Goal: Navigation & Orientation: Find specific page/section

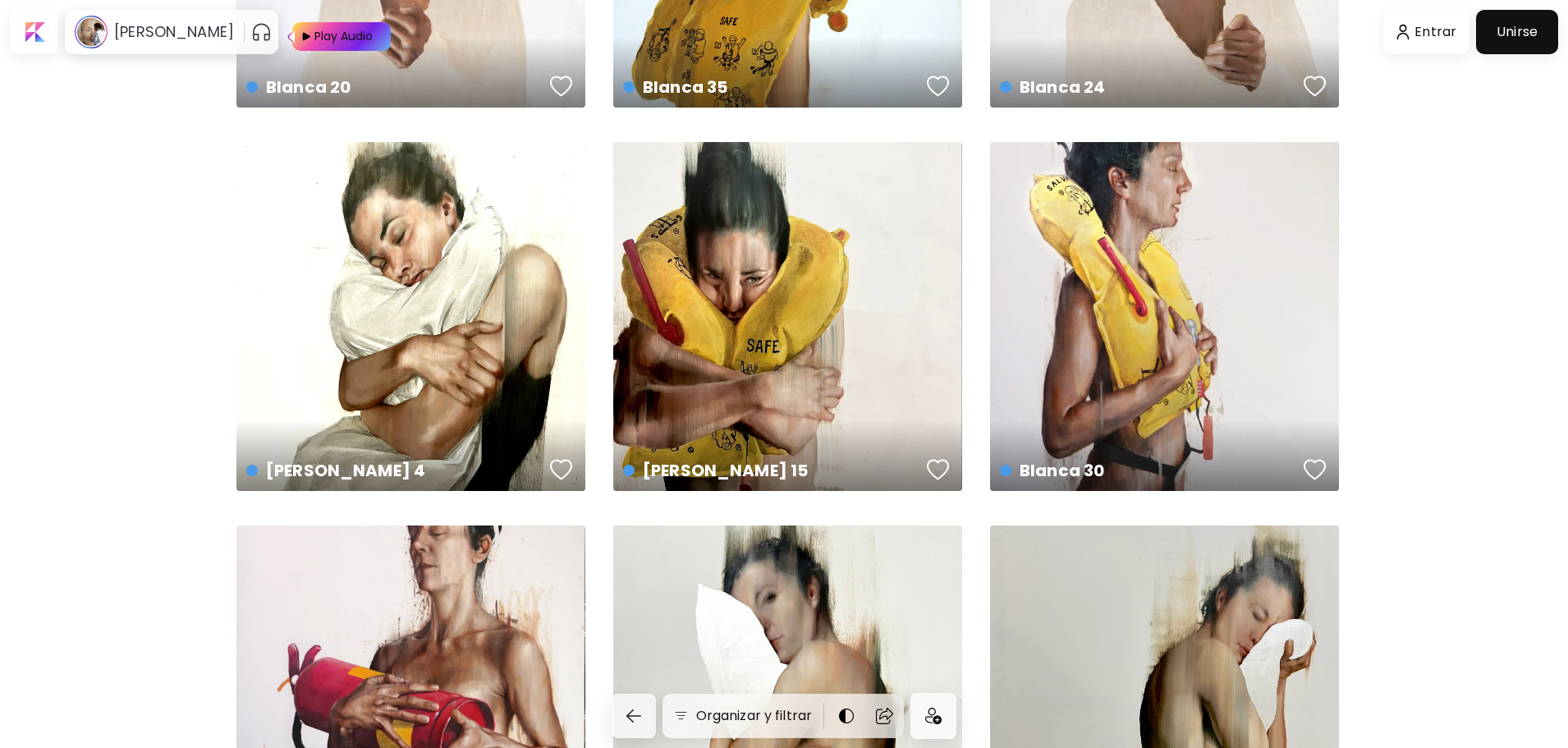
scroll to position [1067, 0]
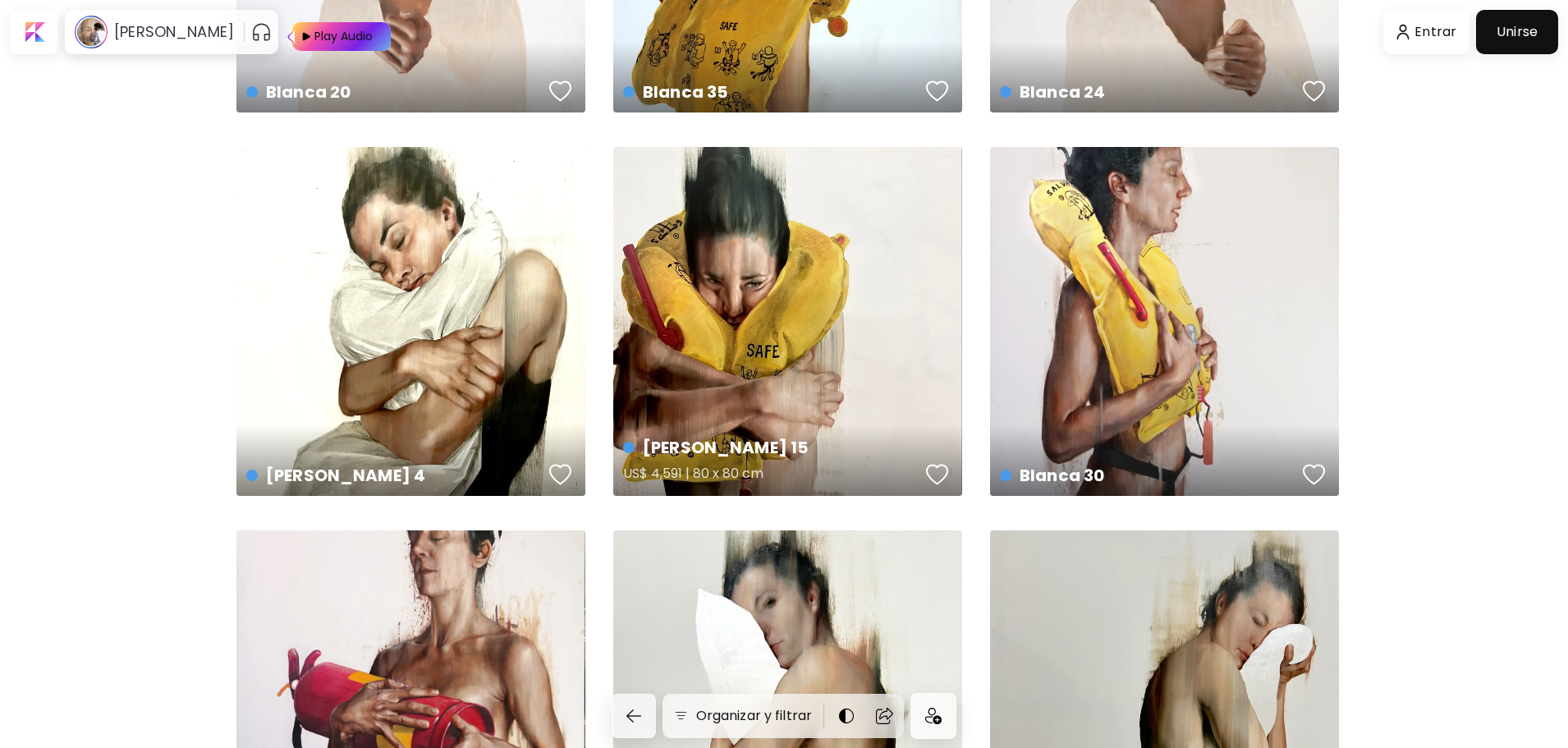
click at [730, 282] on div "[PERSON_NAME] 15 US$ 4,591 | 80 x 80 cm" at bounding box center [788, 322] width 349 height 349
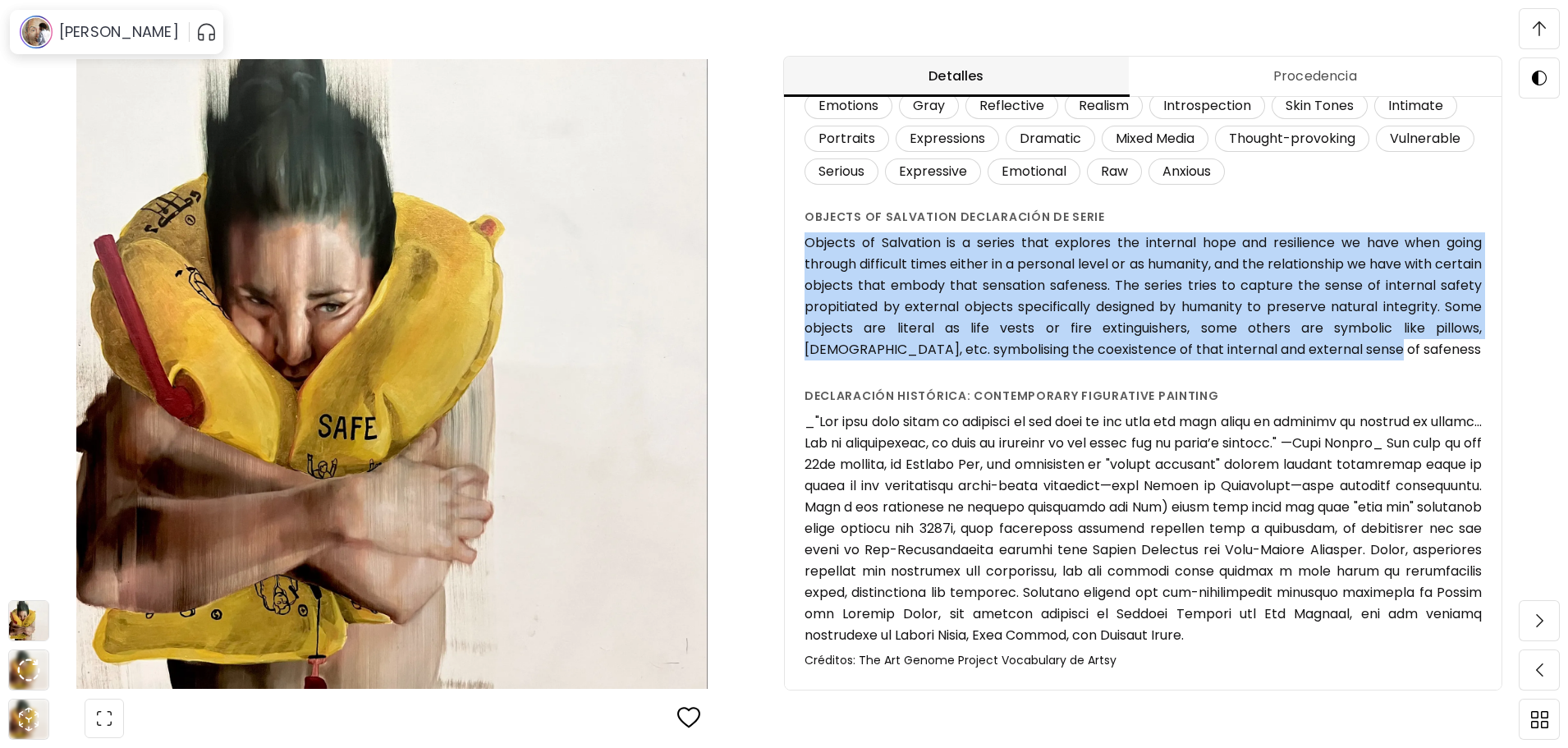
drag, startPoint x: 810, startPoint y: 242, endPoint x: 1392, endPoint y: 341, distance: 590.4
click at [1392, 341] on h6 "Objects of Salvation is a series that explores the internal hope and resilience…" at bounding box center [1143, 296] width 677 height 128
copy h6 "Objects of Salvation is a series that explores the internal hope and resilience…"
click at [1025, 347] on h6 "Objects of Salvation is a series that explores the internal hope and resilience…" at bounding box center [1143, 296] width 677 height 128
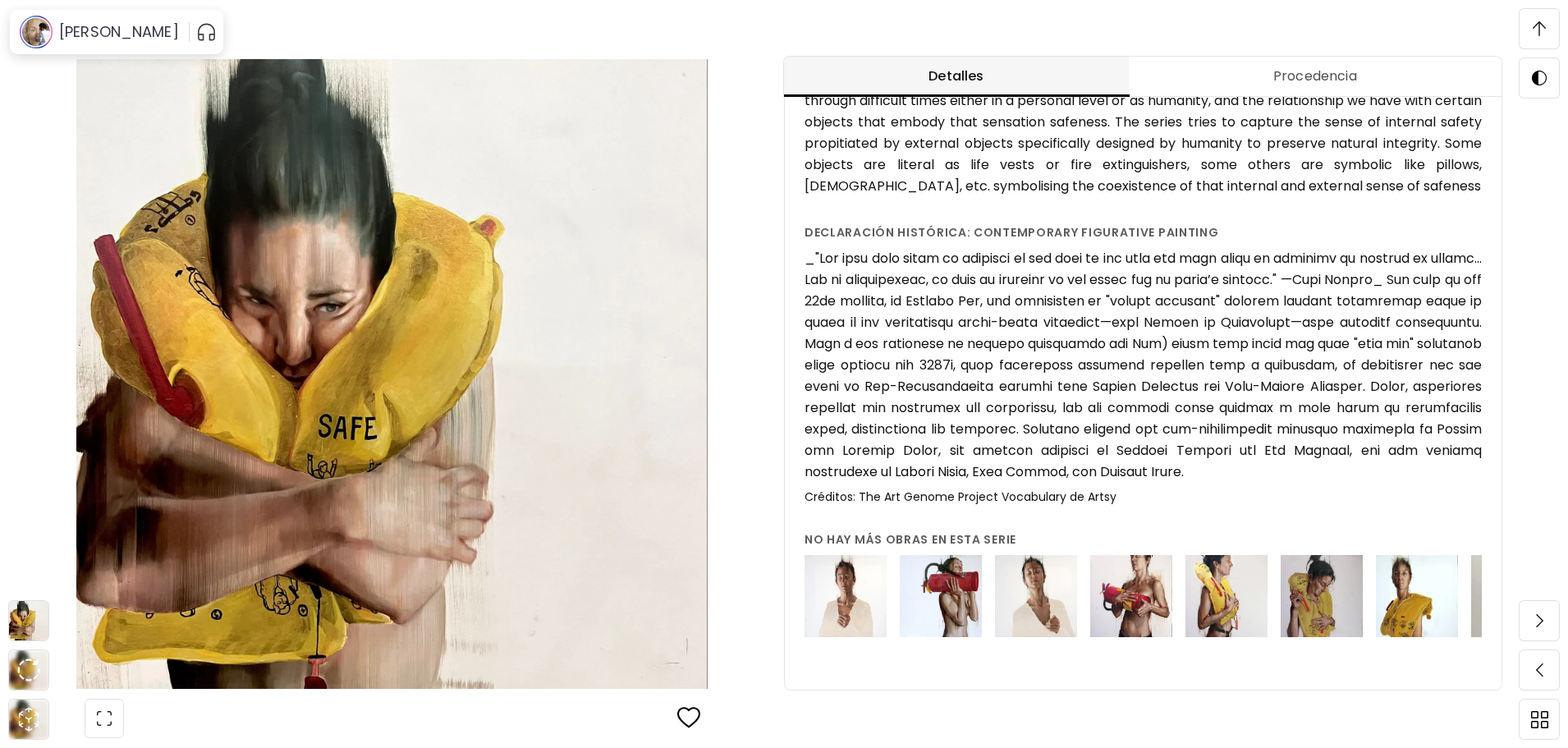
click at [958, 597] on img at bounding box center [940, 595] width 82 height 82
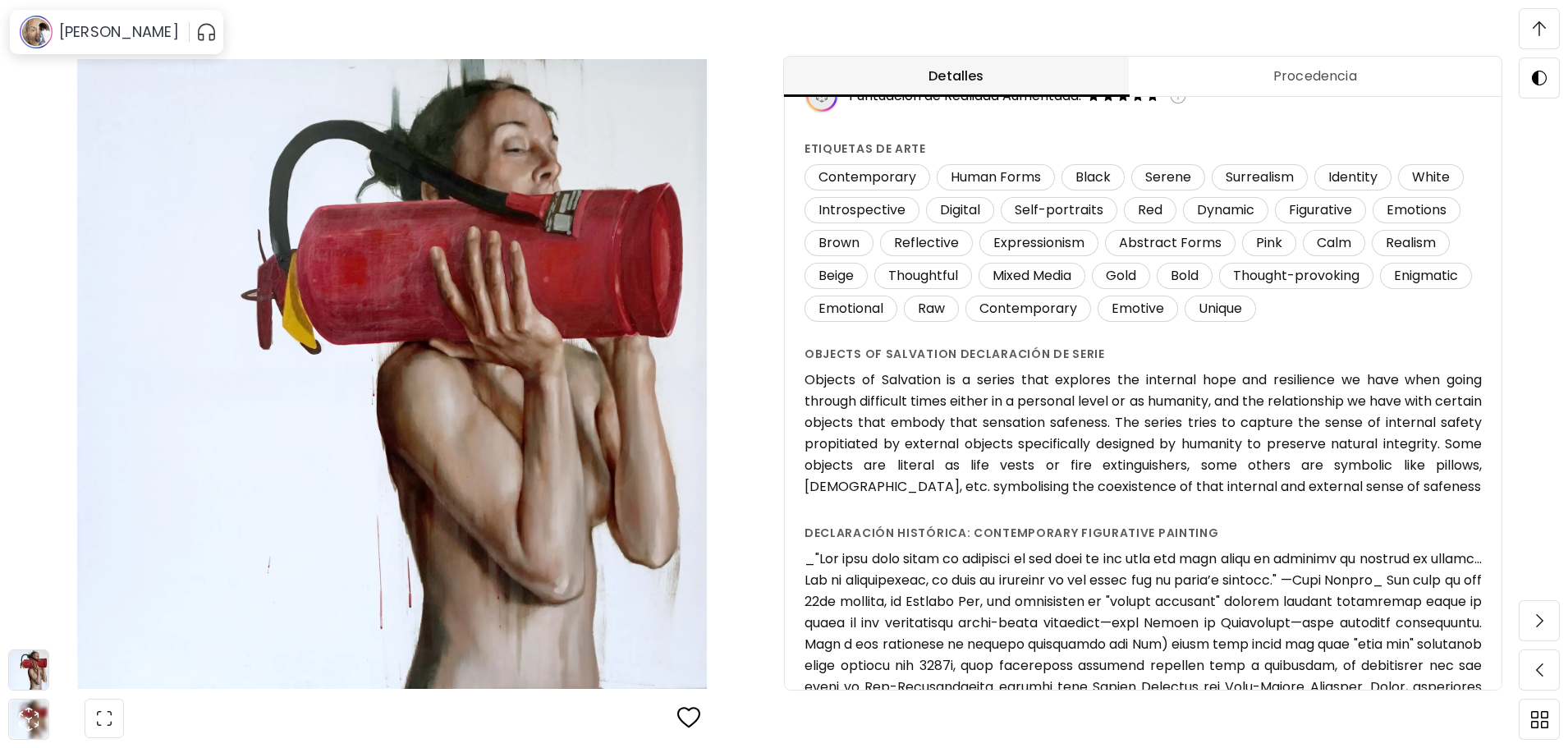
click at [35, 120] on div "[PERSON_NAME] 21 [PERSON_NAME] 21 Pintura | 110 x 110 x 3 cm Desplázate para ve…" at bounding box center [392, 374] width 784 height 748
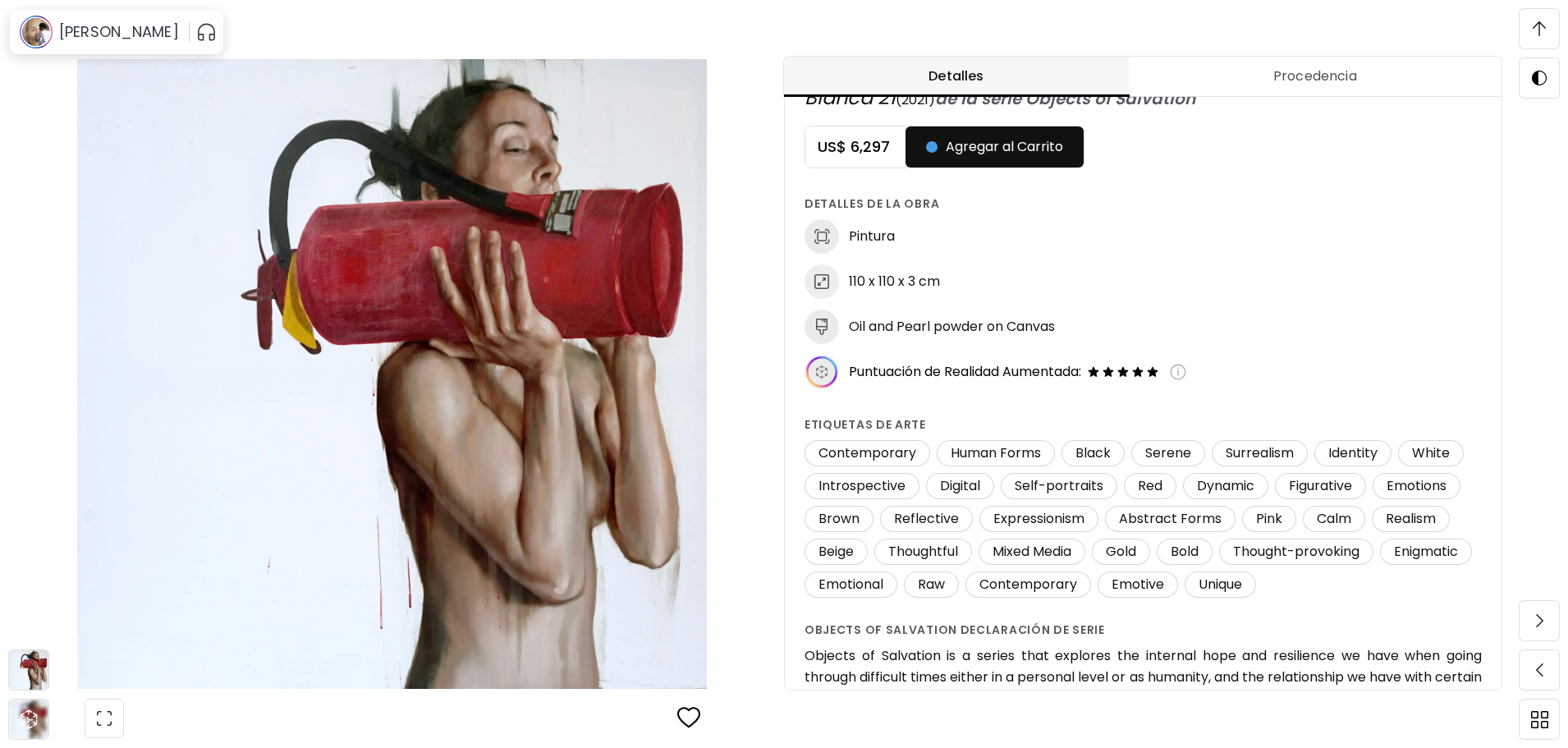
click at [1541, 27] on img at bounding box center [1540, 29] width 13 height 15
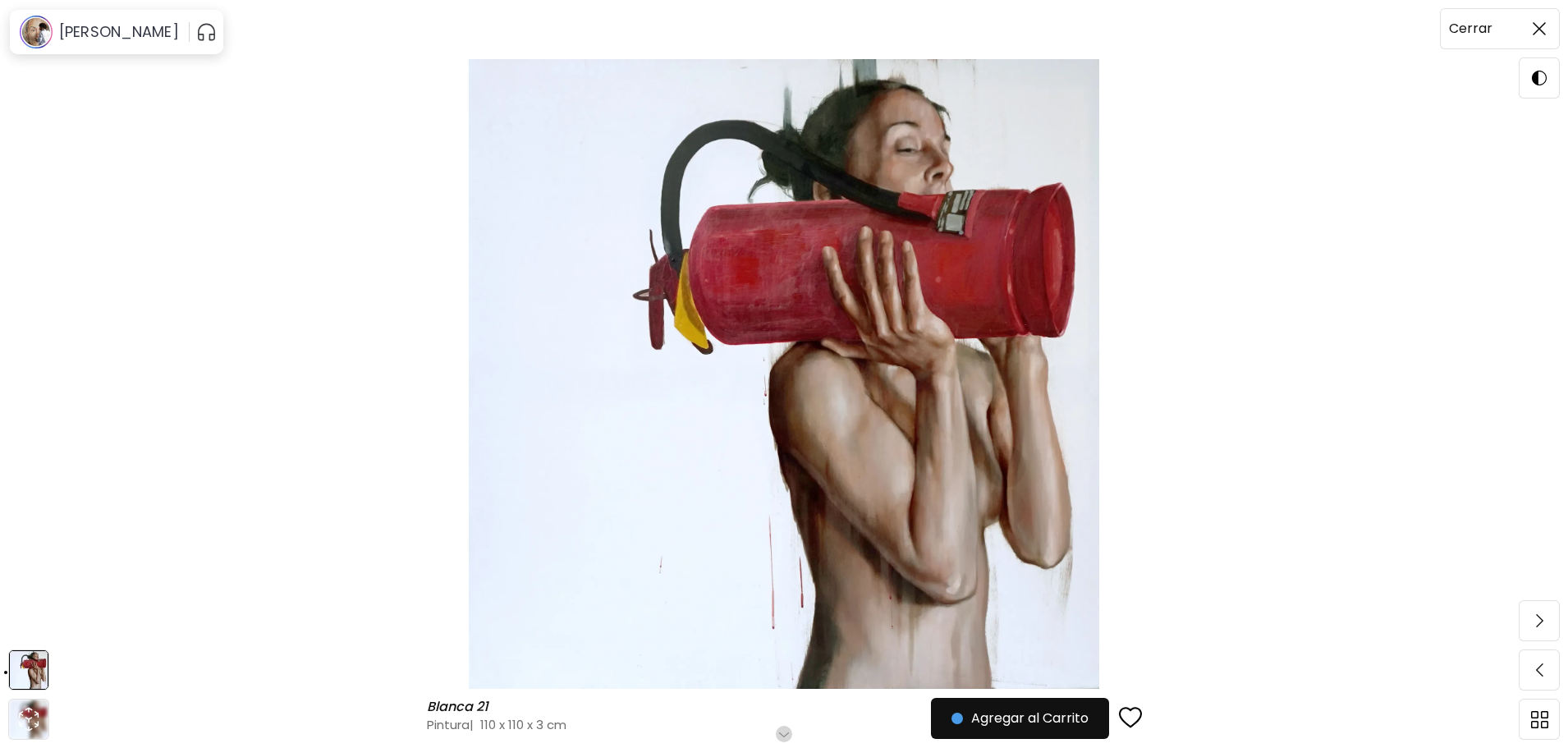
click at [1532, 25] on span at bounding box center [1539, 28] width 35 height 35
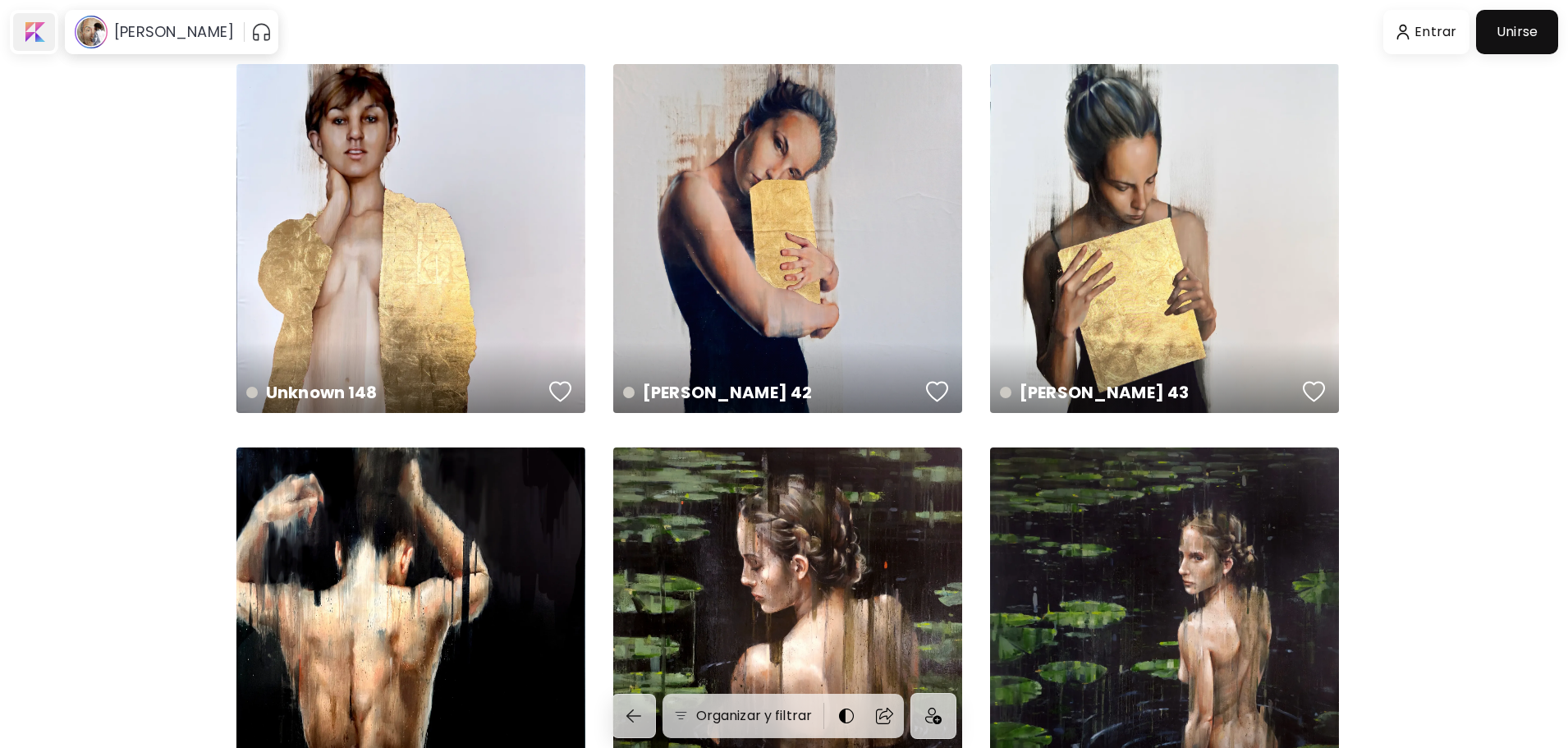
click at [23, 44] on div at bounding box center [34, 32] width 42 height 38
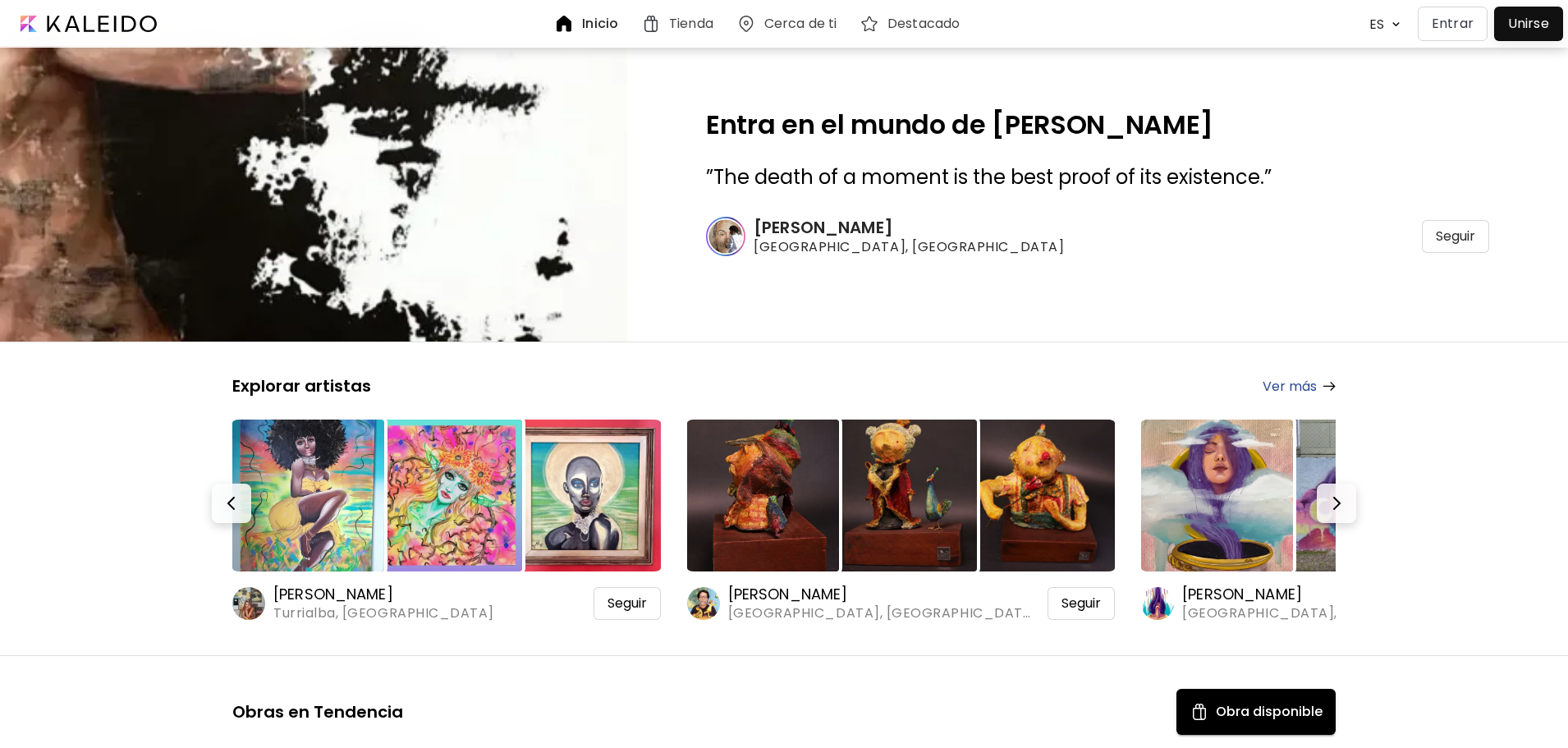
click at [690, 23] on h6 "Tienda" at bounding box center [691, 23] width 44 height 13
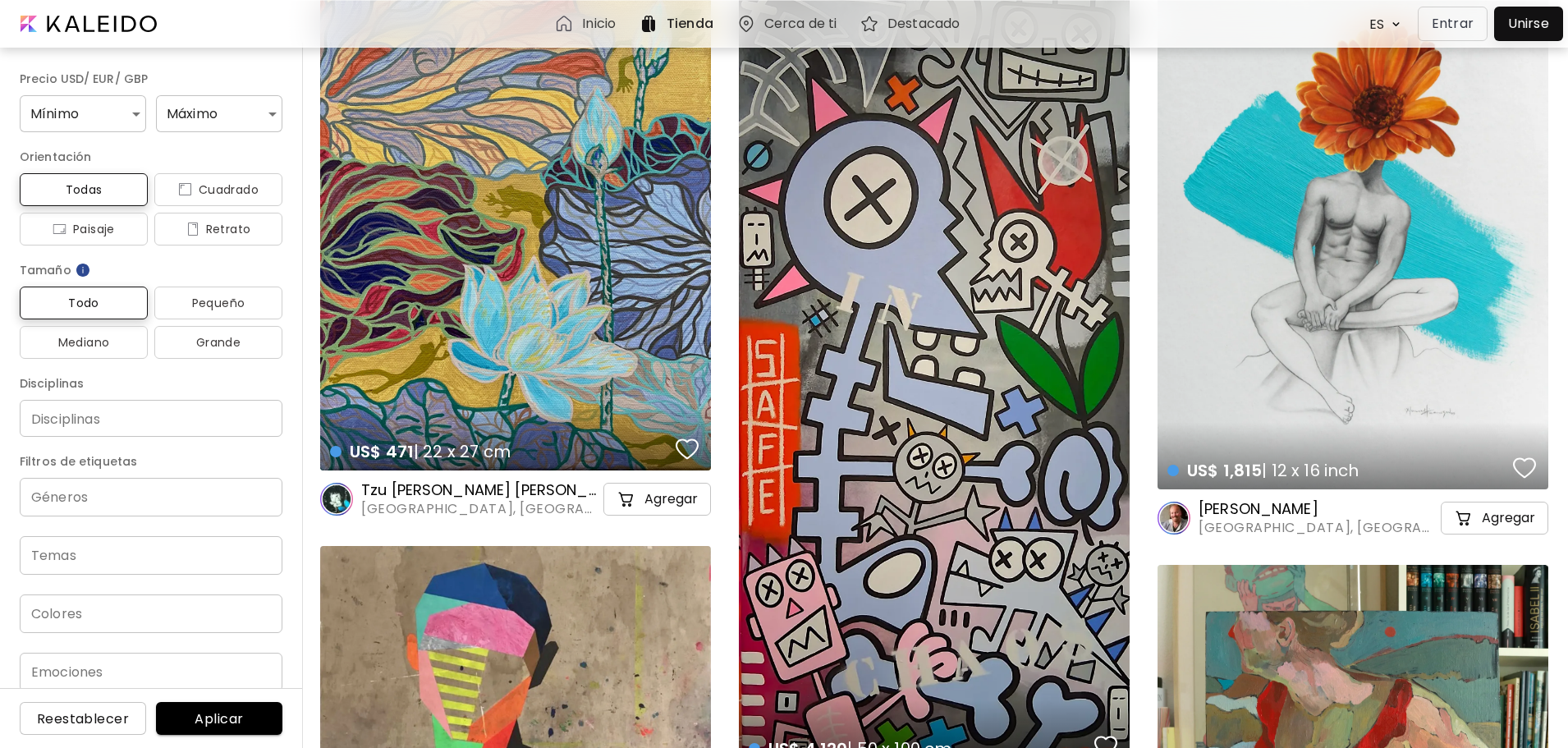
scroll to position [82, 0]
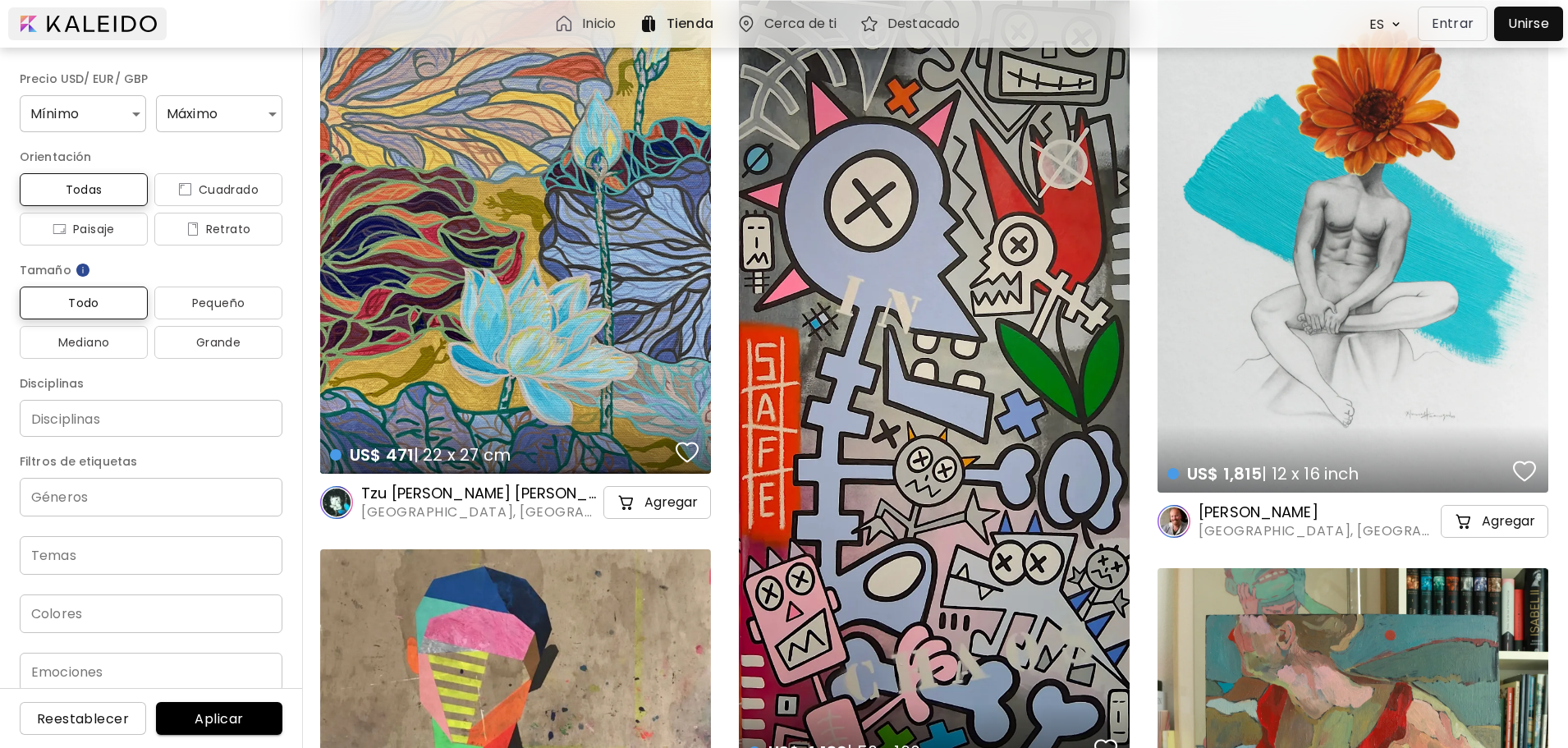
click at [97, 23] on div at bounding box center [87, 23] width 159 height 33
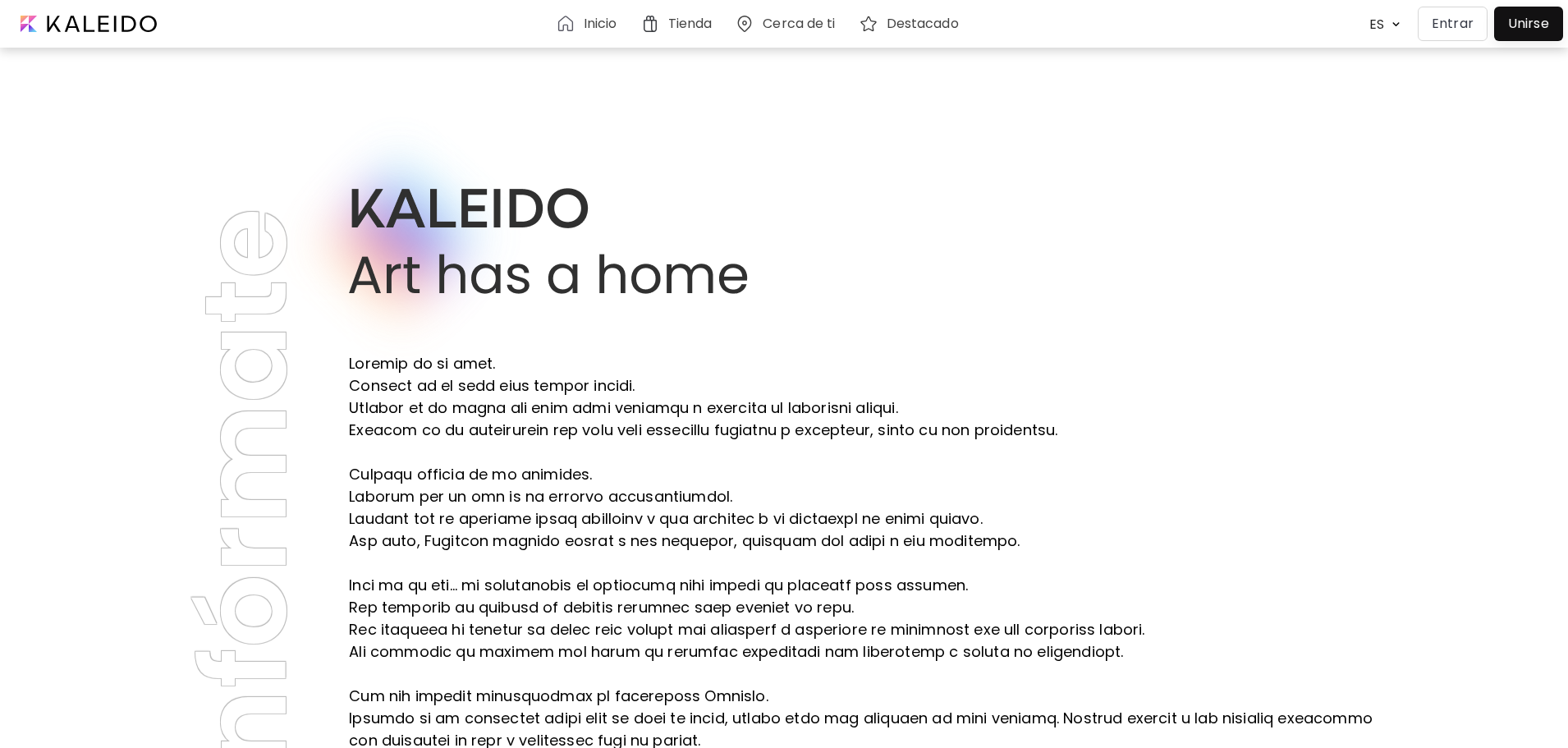
click at [922, 23] on h6 "Destacado" at bounding box center [922, 23] width 72 height 13
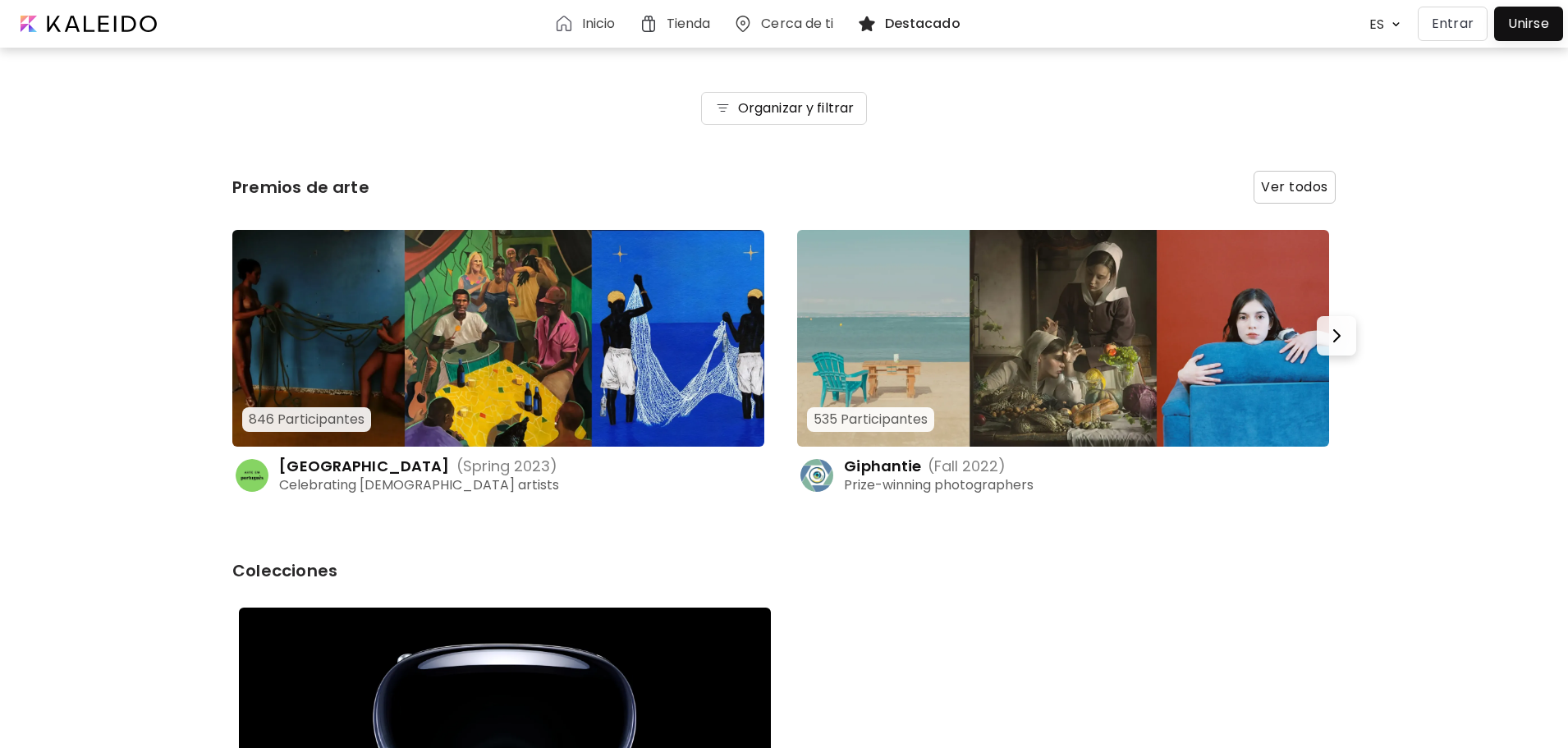
click at [778, 23] on h6 "Cerca de ti" at bounding box center [797, 23] width 72 height 13
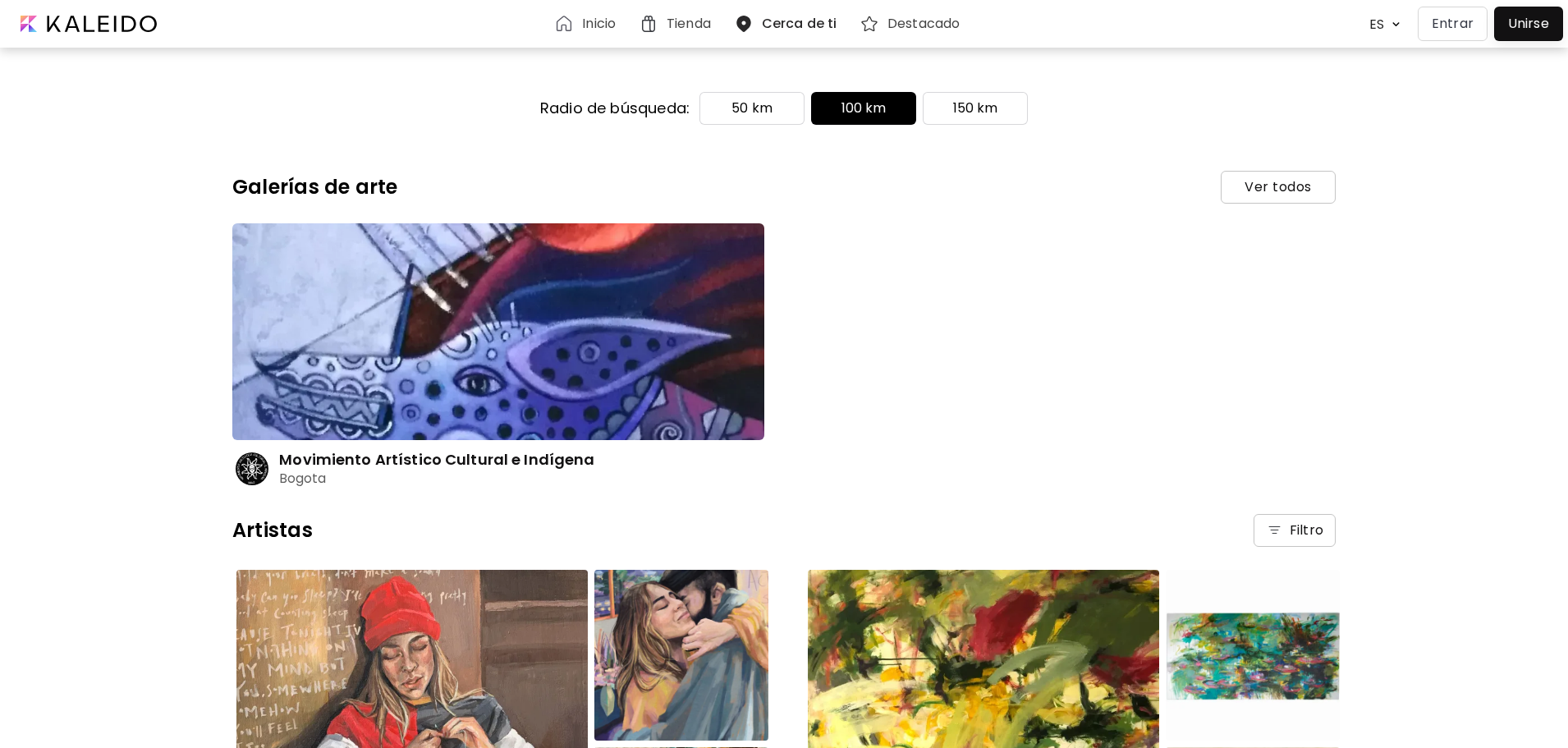
click at [1396, 29] on img at bounding box center [1396, 23] width 17 height 16
click at [1396, 23] on img at bounding box center [1396, 23] width 17 height 16
click at [1467, 20] on p "Entrar" at bounding box center [1453, 23] width 42 height 20
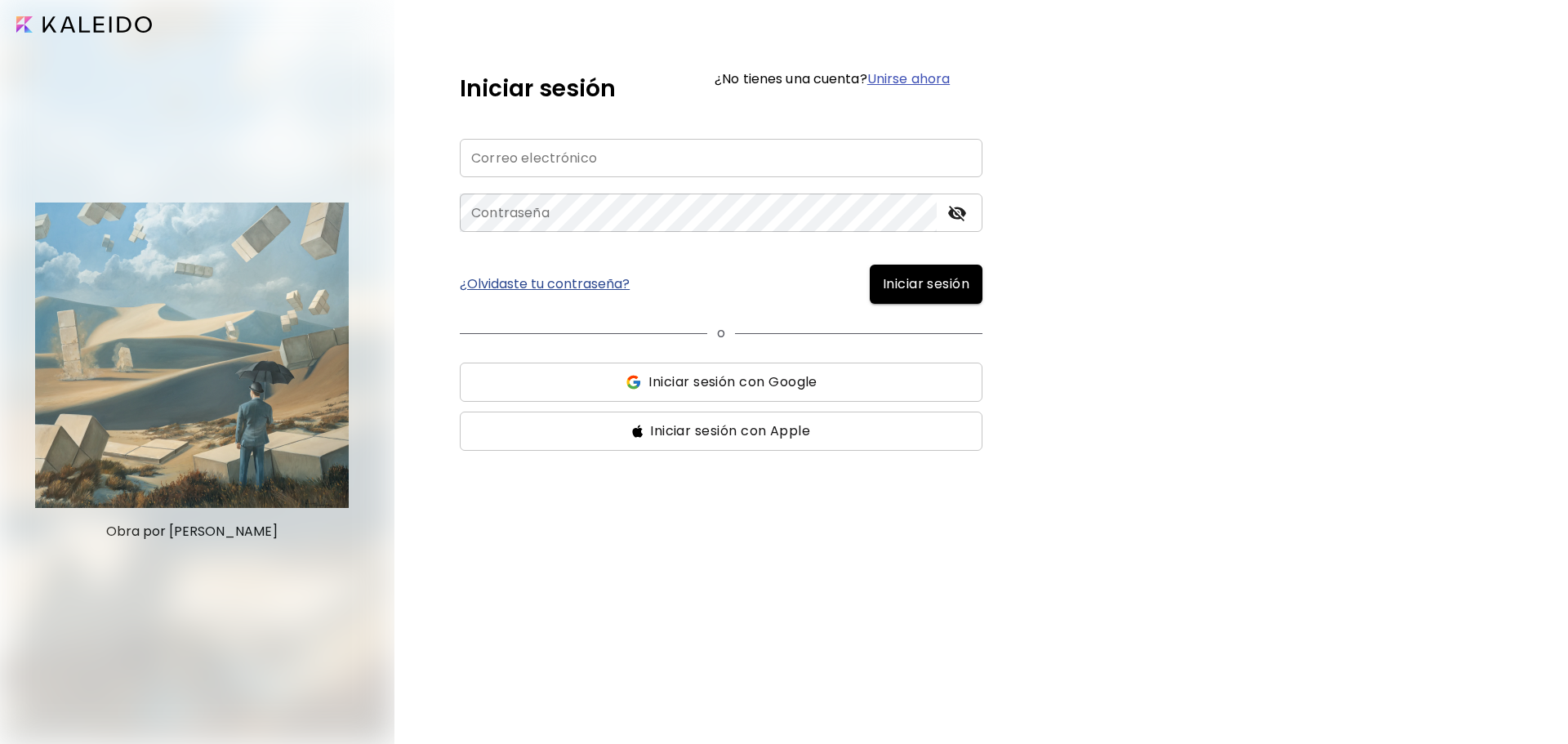
type input "**********"
click at [932, 285] on span "Iniciar sesión" at bounding box center [925, 284] width 87 height 20
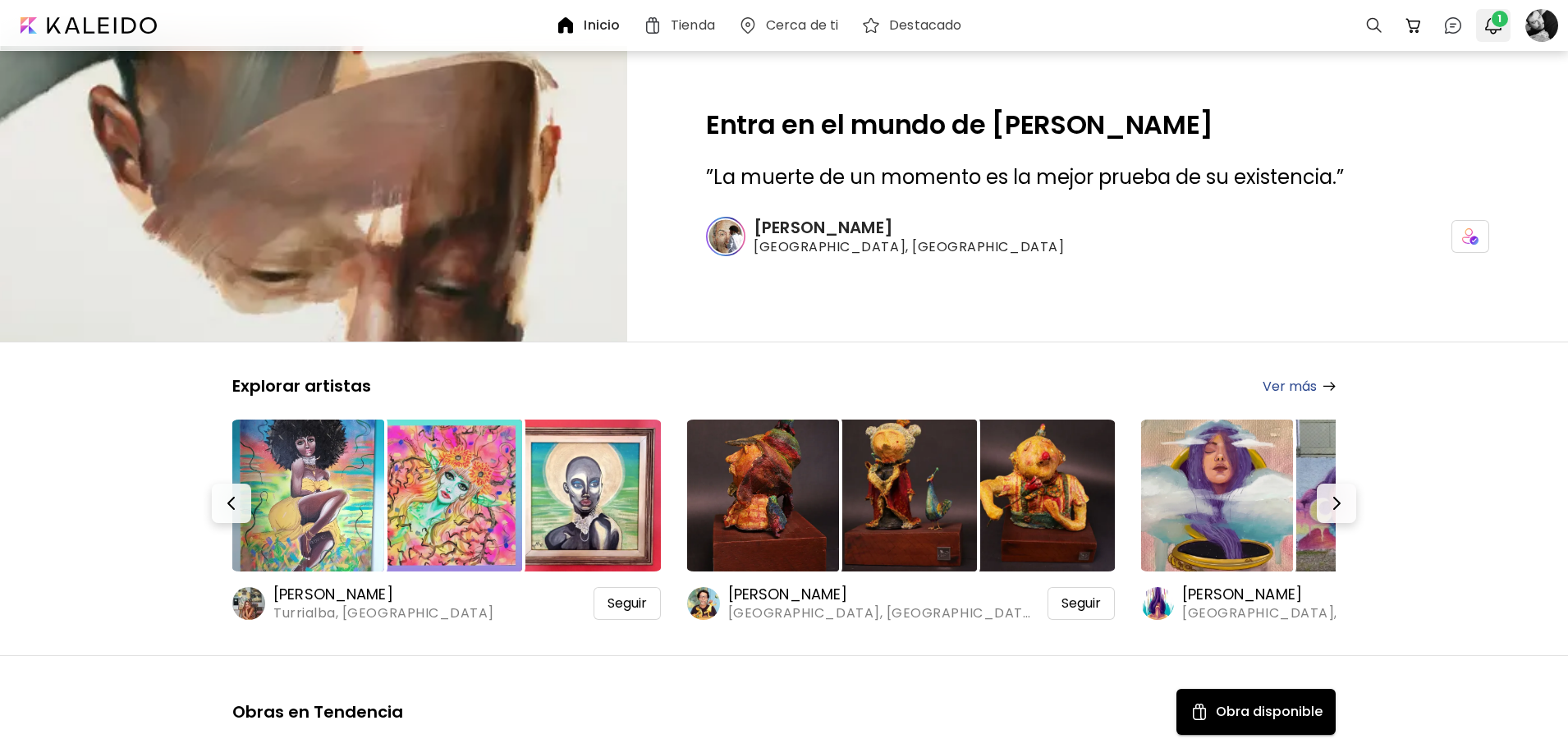
click at [1483, 14] on button "1" at bounding box center [1494, 25] width 28 height 28
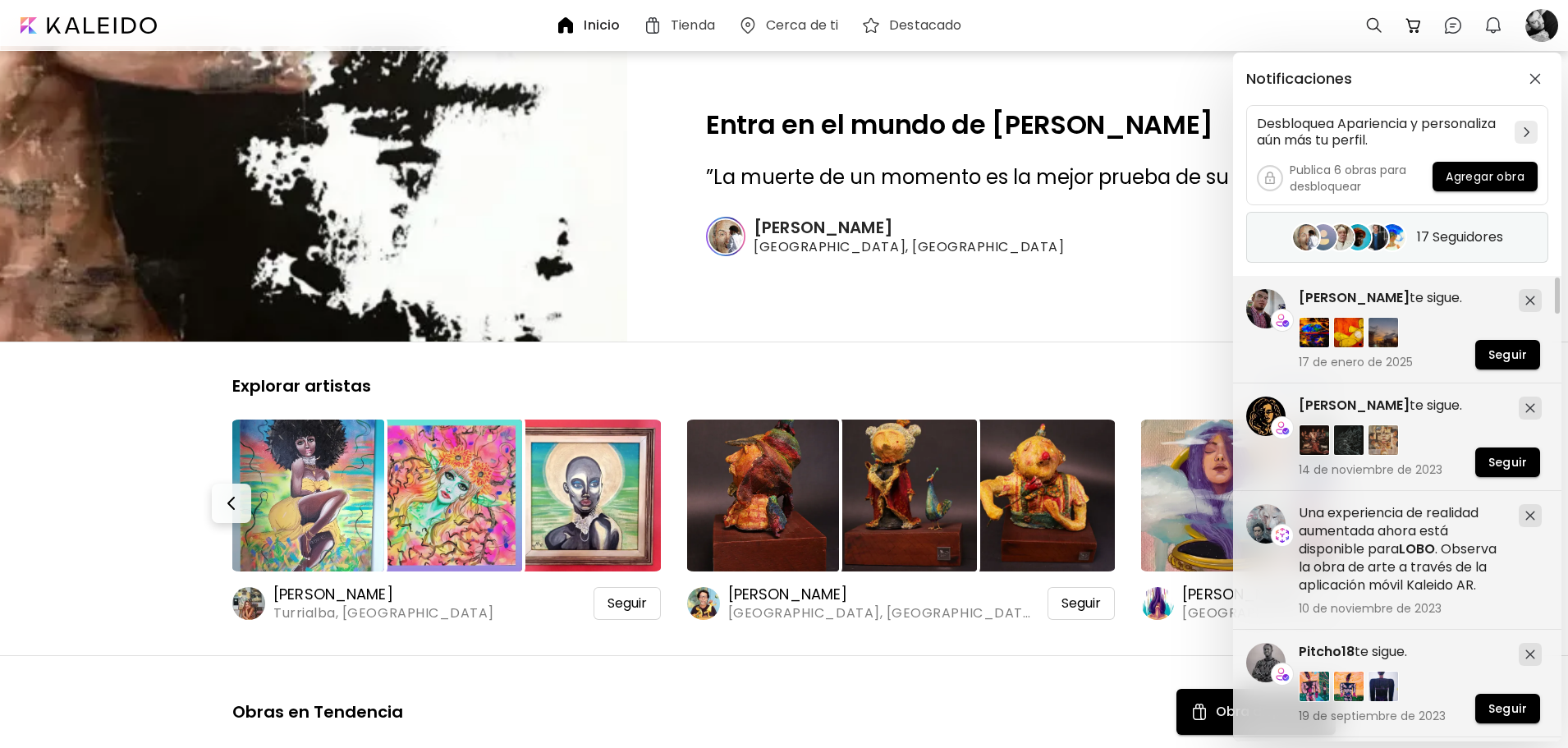
click at [1488, 233] on h5 "17 Seguidores" at bounding box center [1460, 237] width 86 height 16
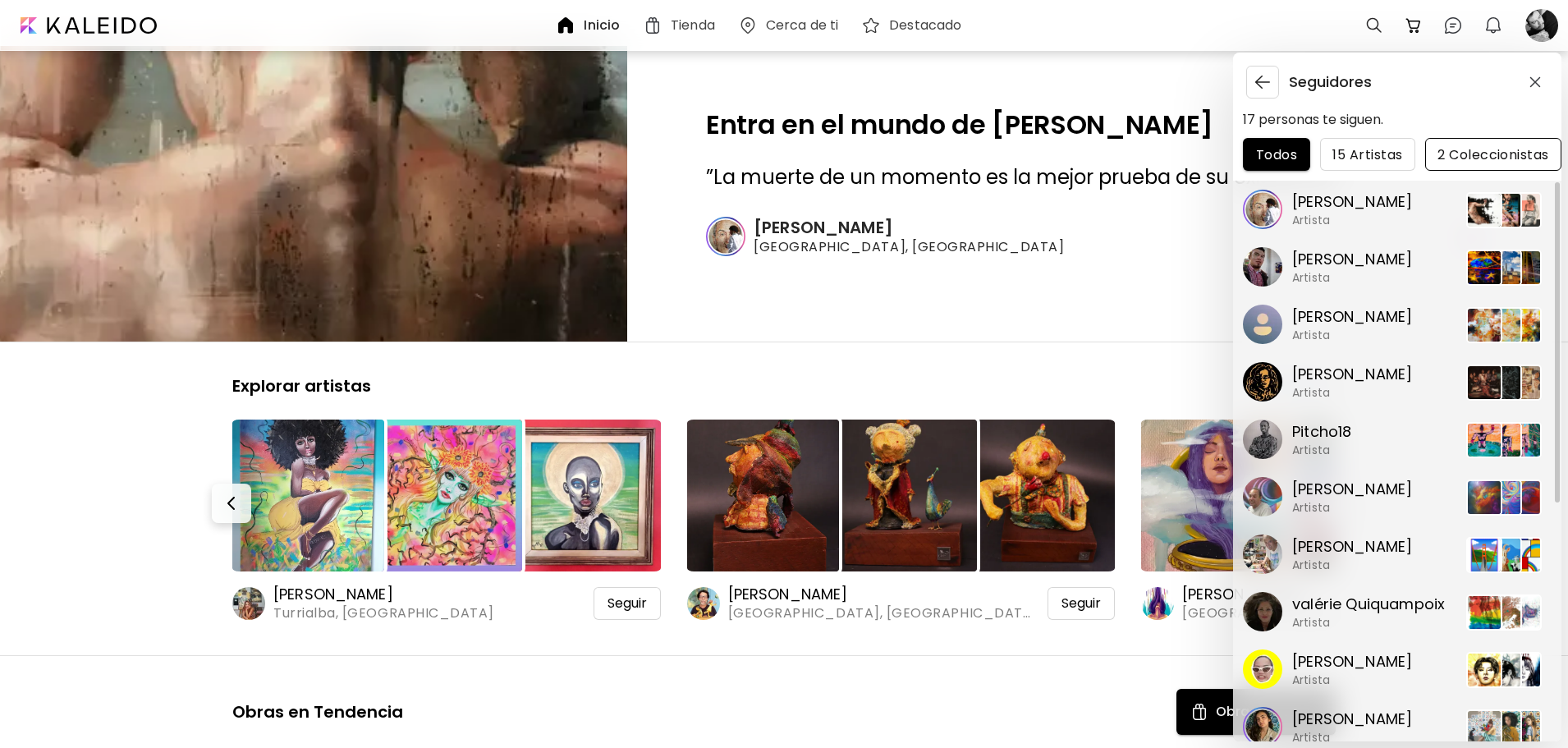
click at [1483, 155] on span "2 Coleccionistas" at bounding box center [1493, 155] width 110 height 17
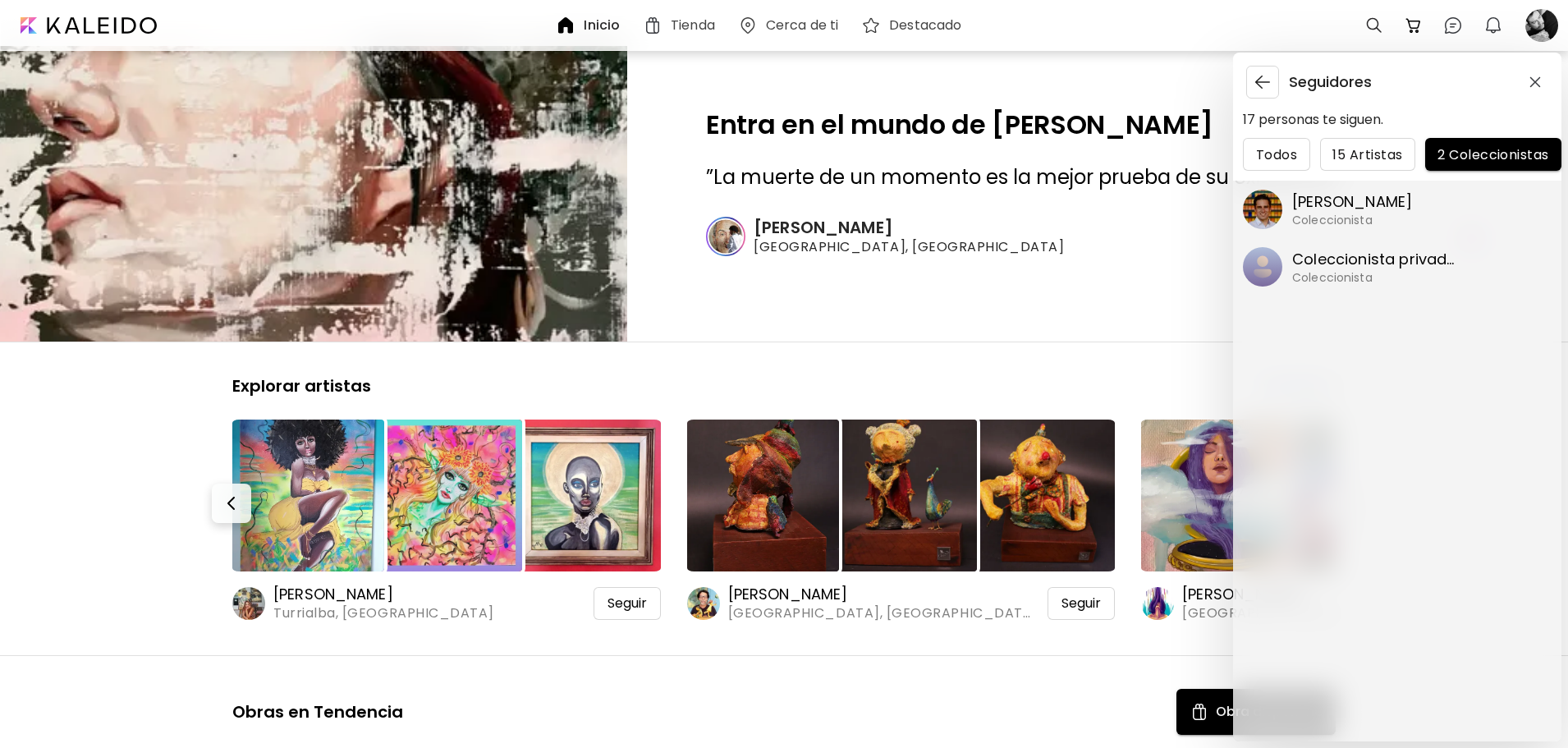
click at [1343, 206] on p "[PERSON_NAME]" at bounding box center [1352, 202] width 120 height 22
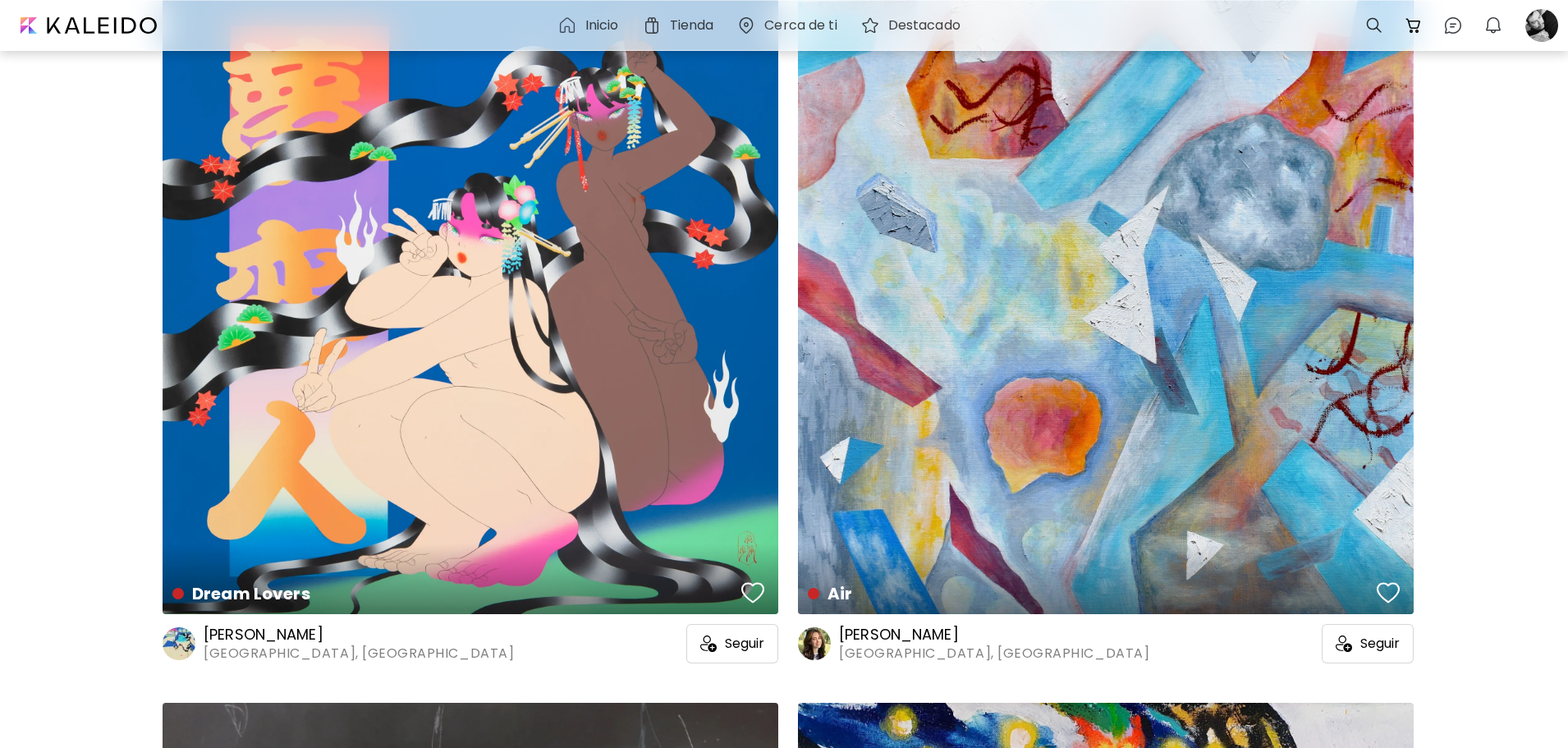
scroll to position [2052, 0]
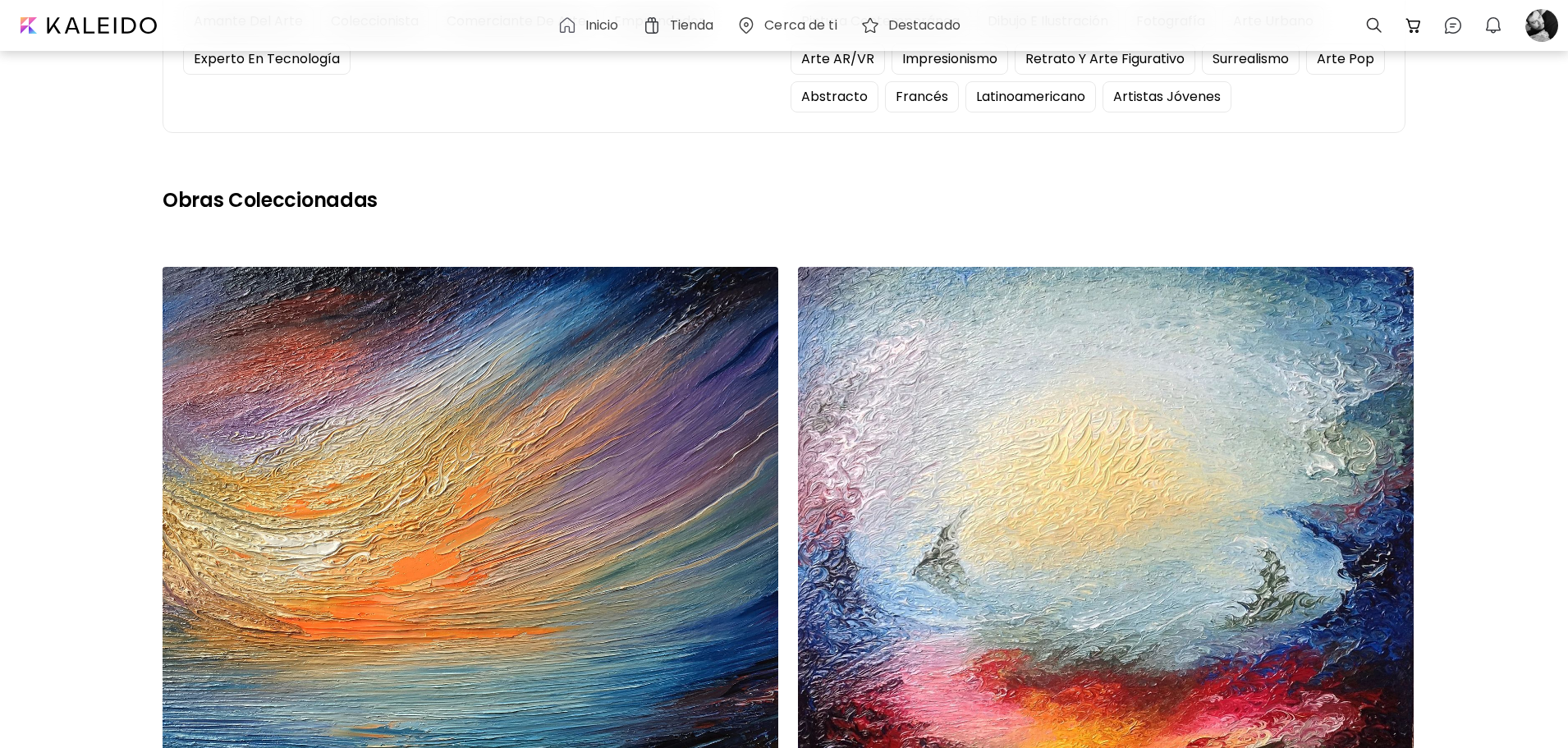
scroll to position [0, 0]
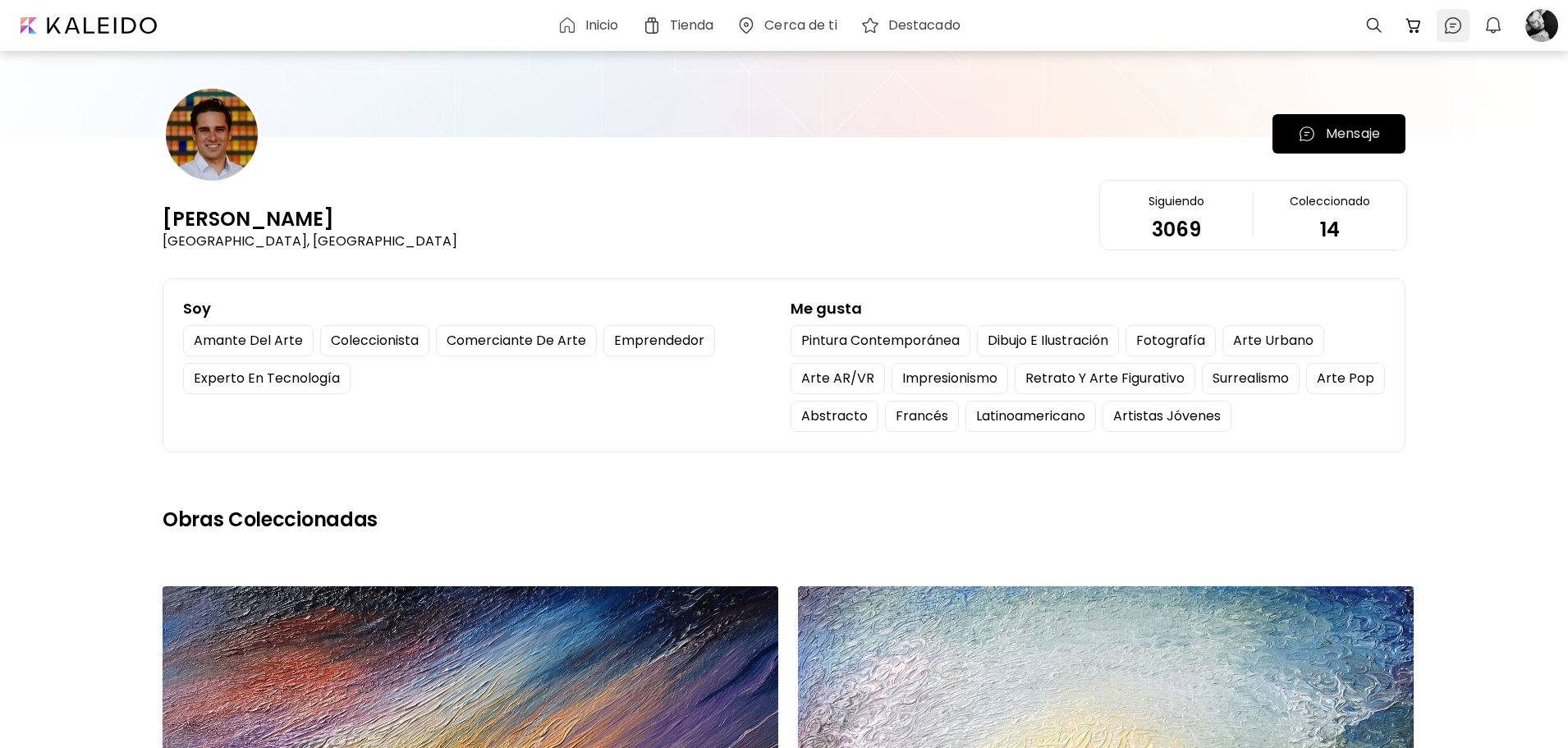
click at [1449, 23] on img at bounding box center [1453, 25] width 20 height 20
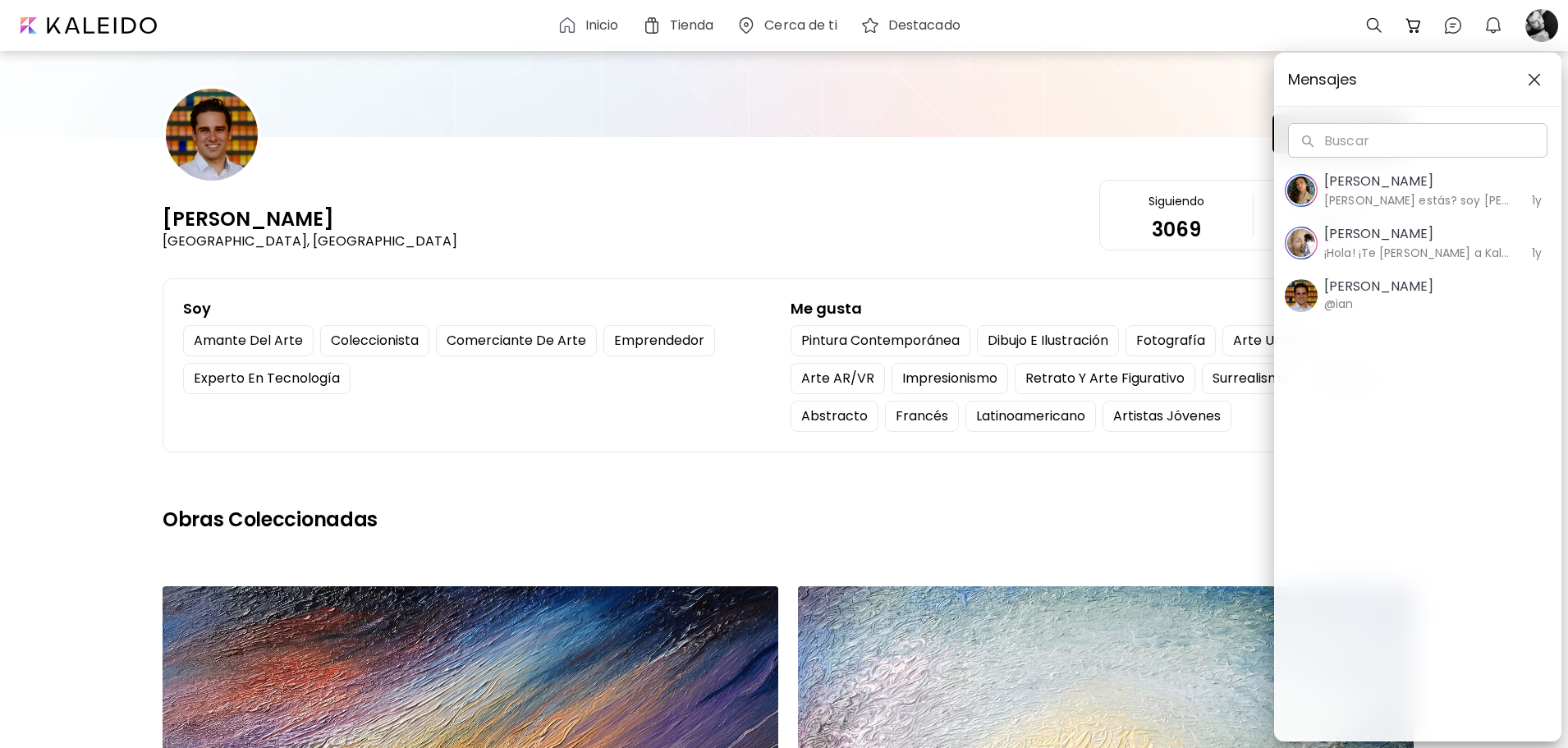
click at [1396, 183] on h5 "[PERSON_NAME]" at bounding box center [1420, 181] width 190 height 20
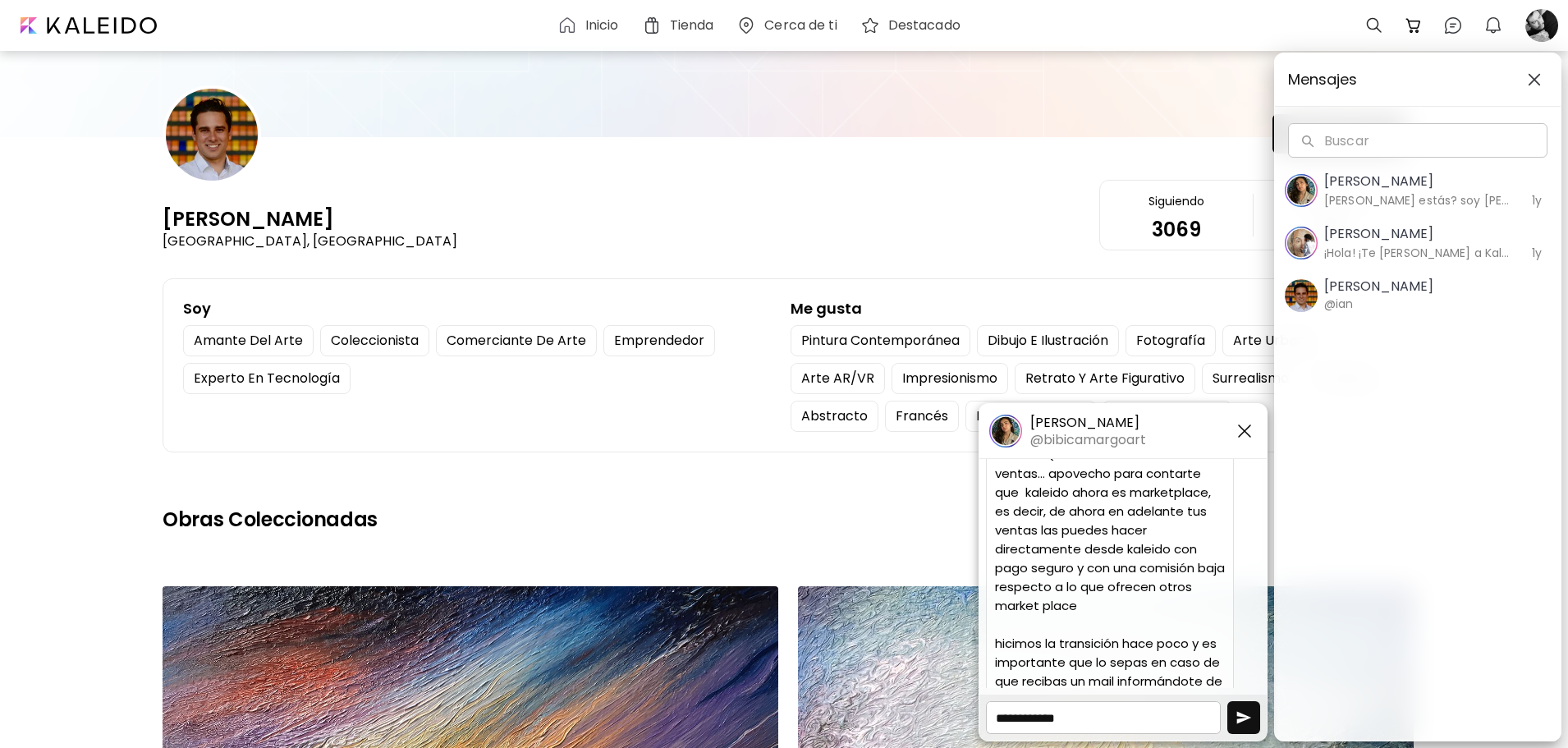
scroll to position [136, 0]
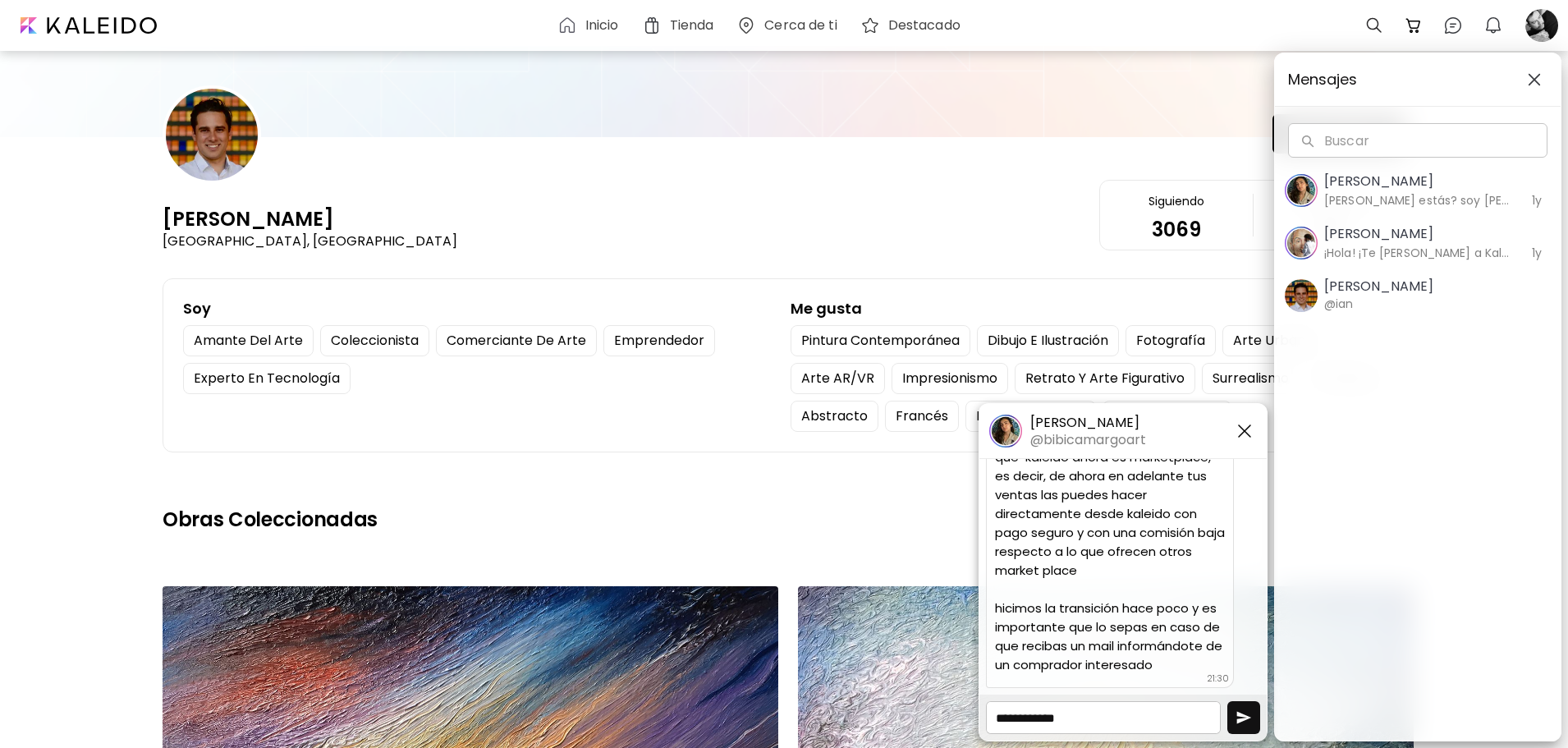
click at [1364, 302] on div "[PERSON_NAME] @[PERSON_NAME]" at bounding box center [1379, 295] width 109 height 35
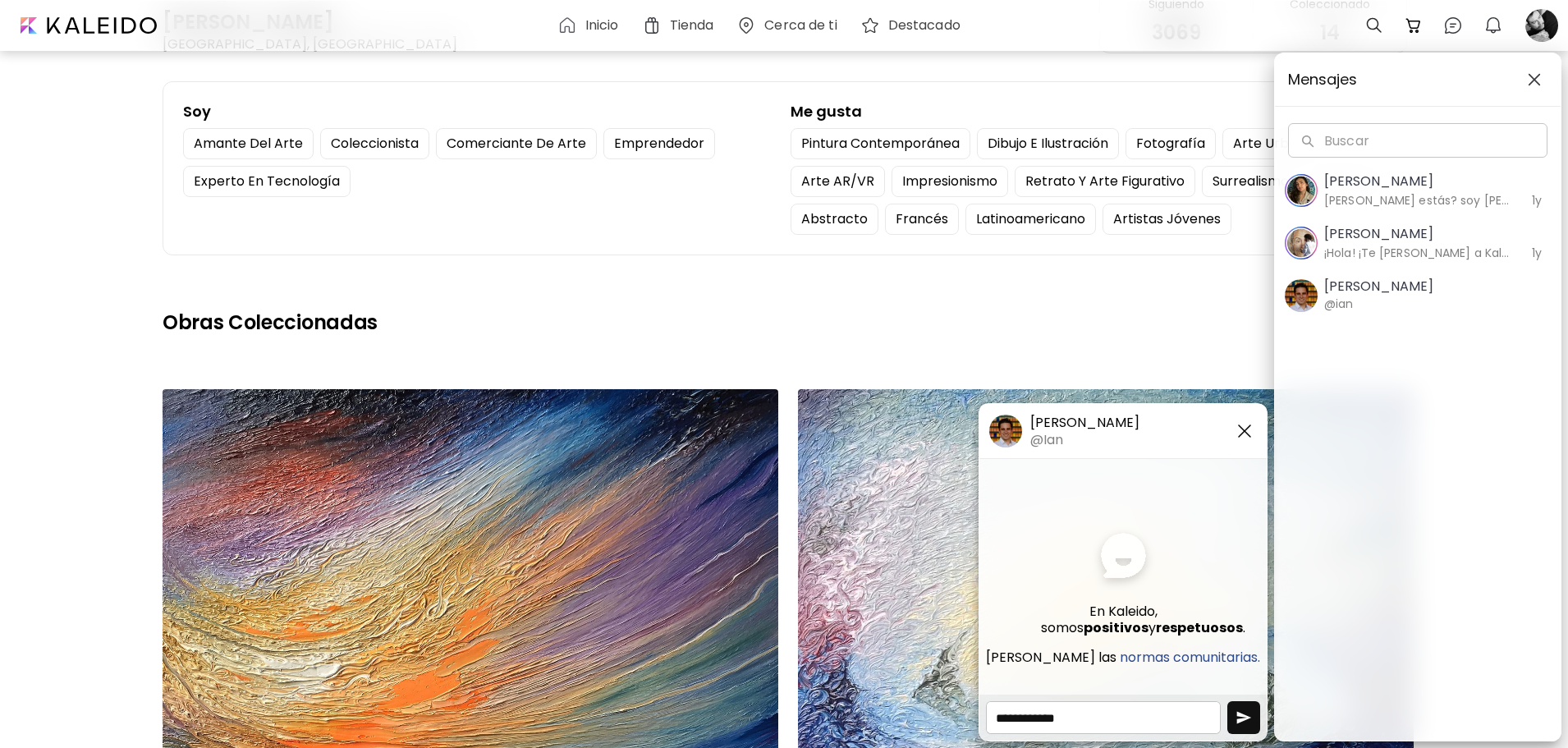
scroll to position [164, 0]
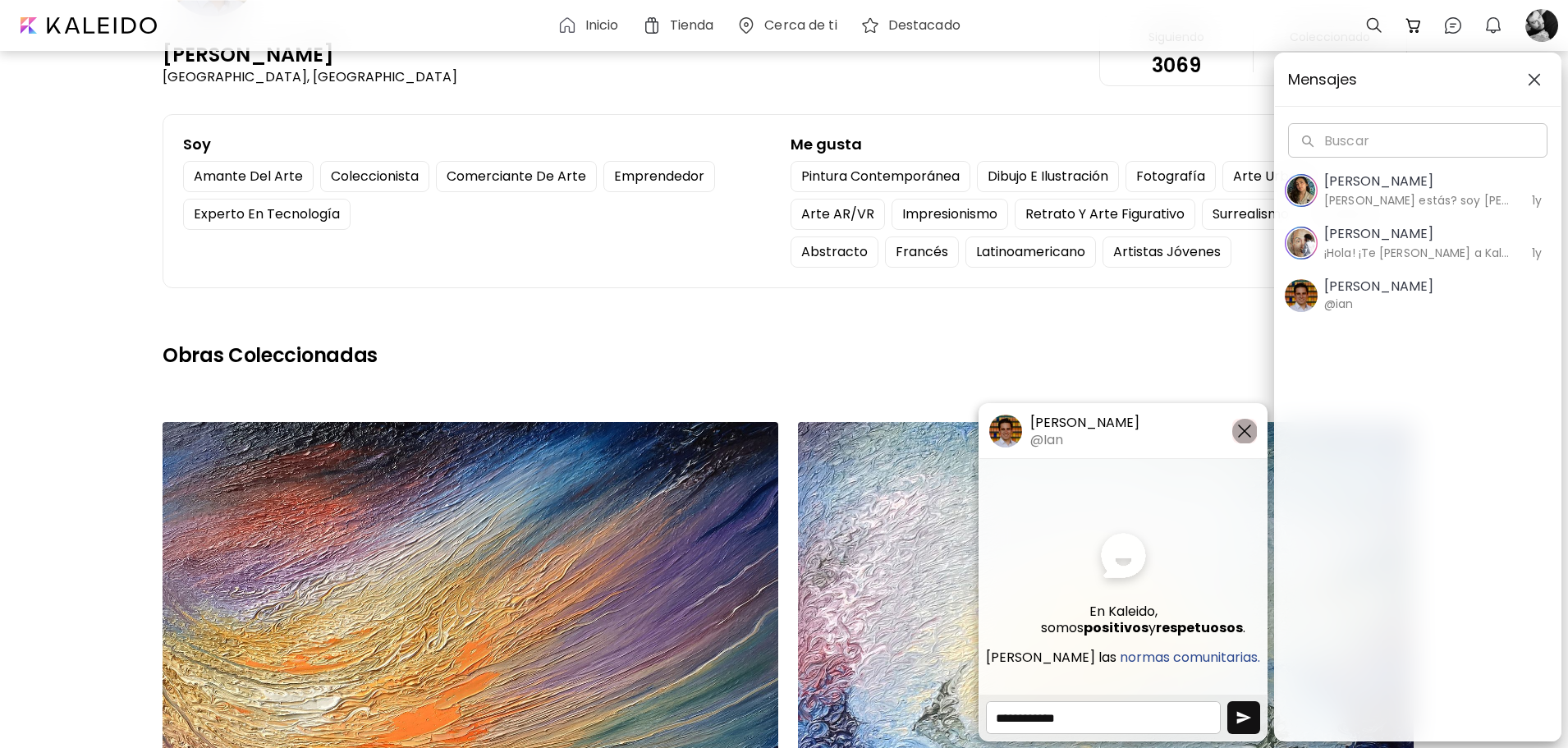
click at [1238, 427] on img "button" at bounding box center [1244, 431] width 20 height 20
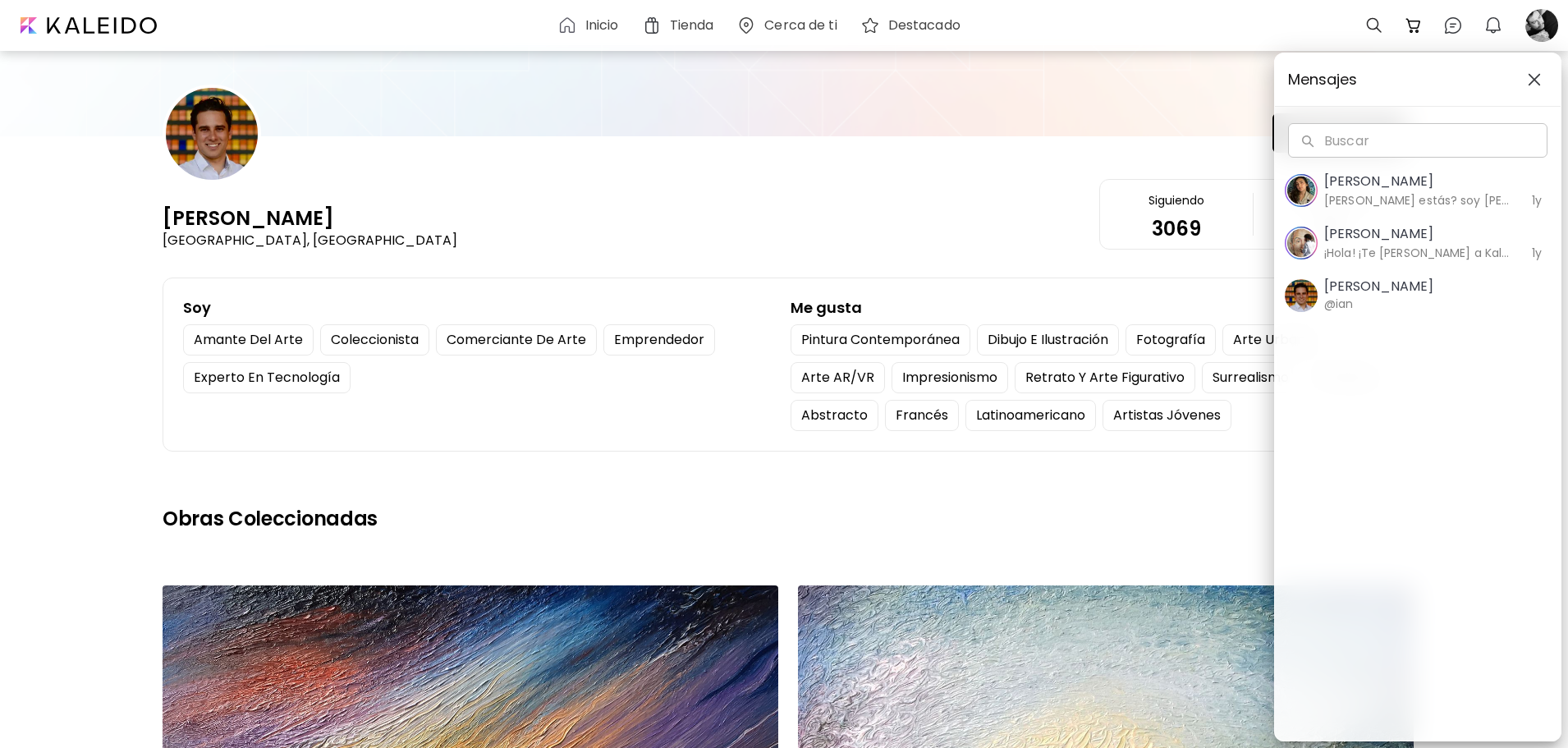
scroll to position [0, 0]
click at [1541, 78] on span "button" at bounding box center [1534, 80] width 18 height 13
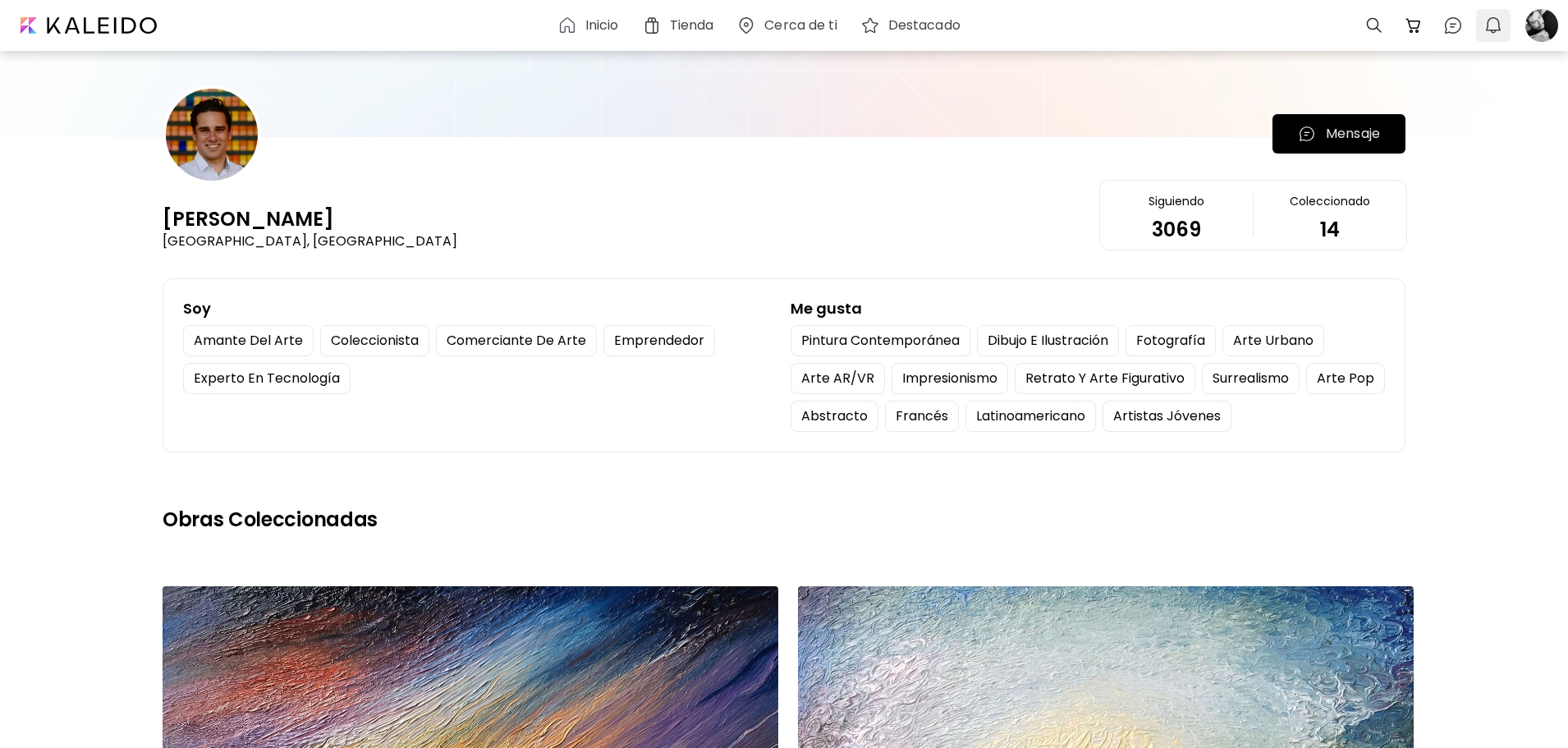
click at [1484, 24] on img "button" at bounding box center [1493, 25] width 20 height 20
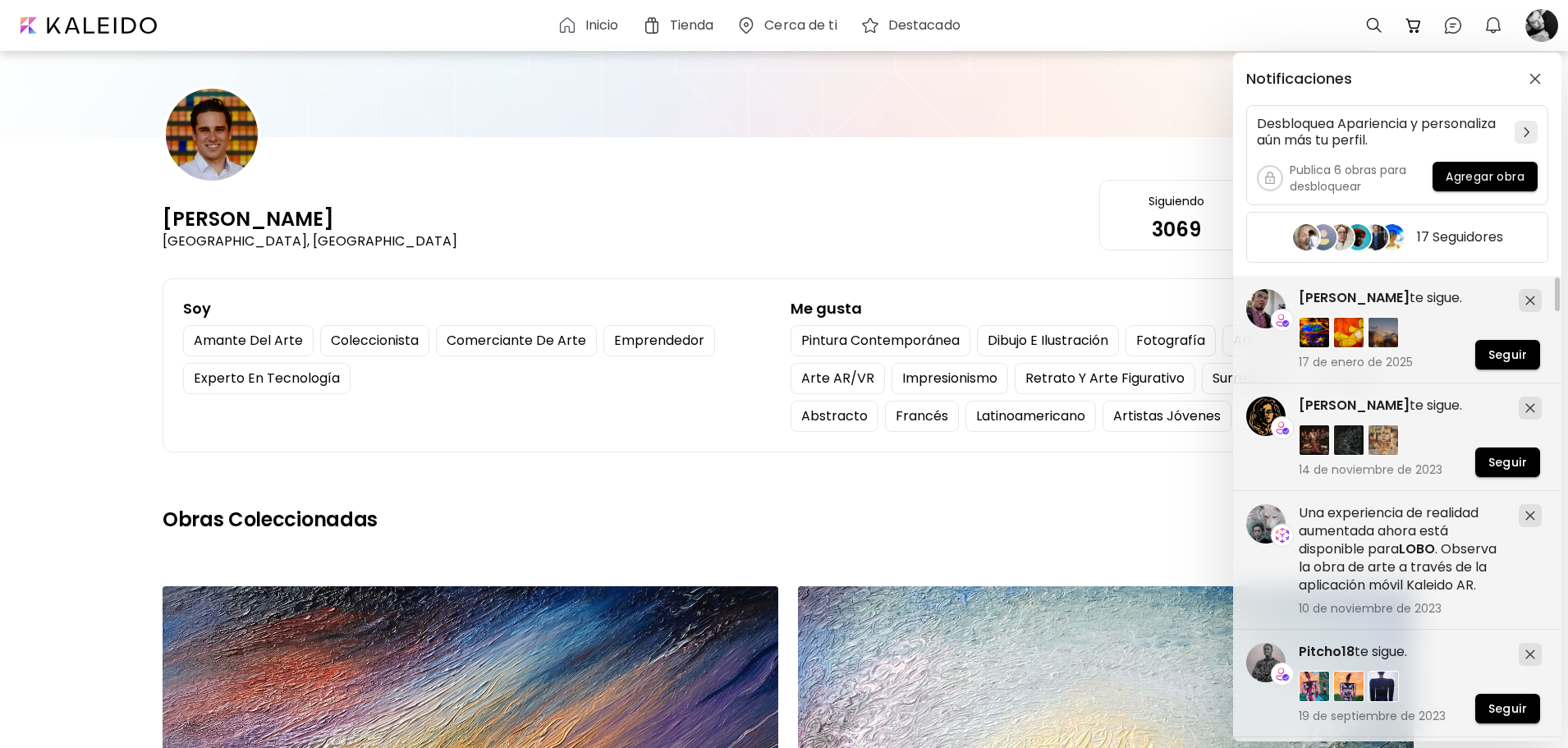
click at [1381, 23] on div "Notificaciones Desbloquea Apariencia y personaliza aún más tu perfil. Publica 6…" at bounding box center [784, 374] width 1568 height 748
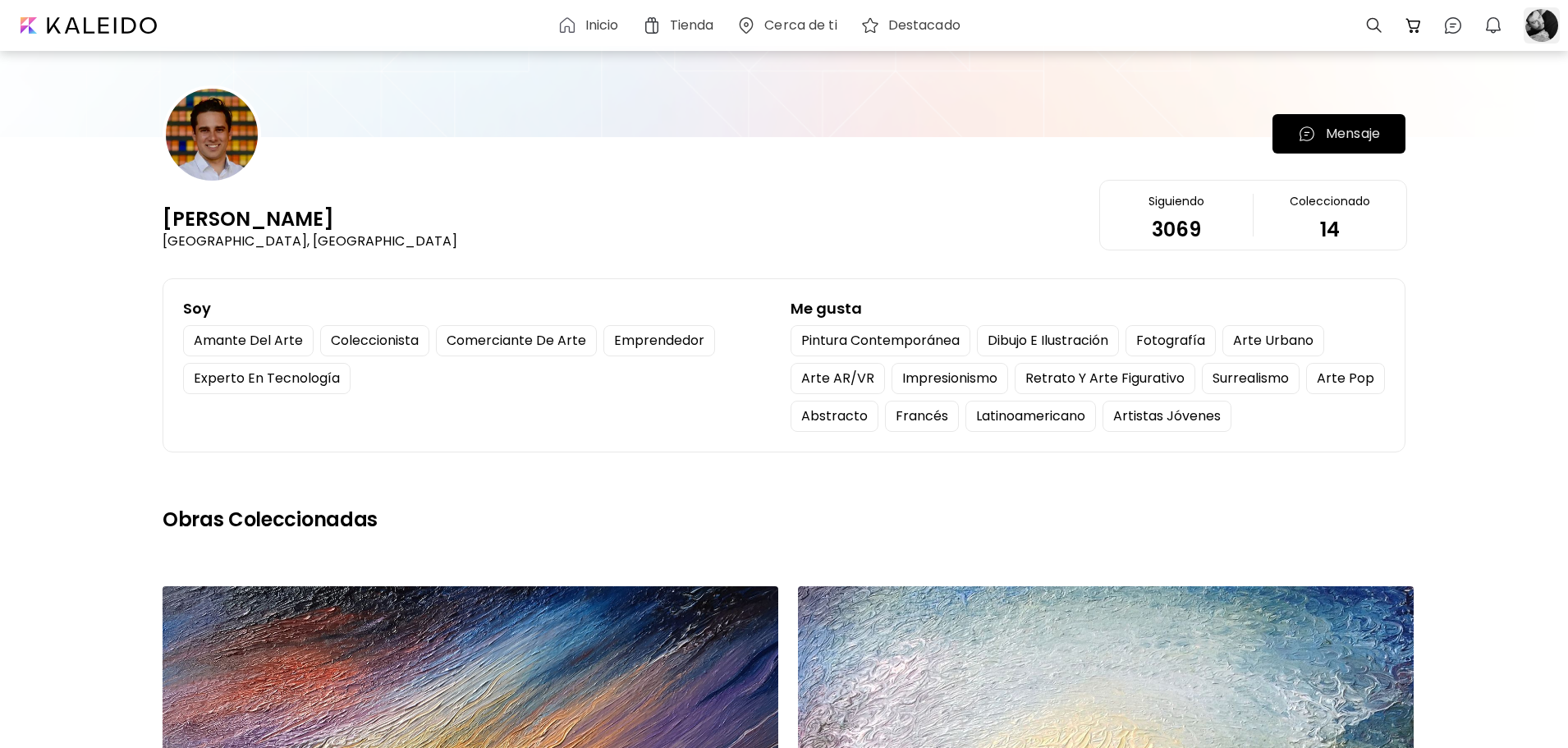
click at [1541, 15] on div at bounding box center [1542, 25] width 36 height 36
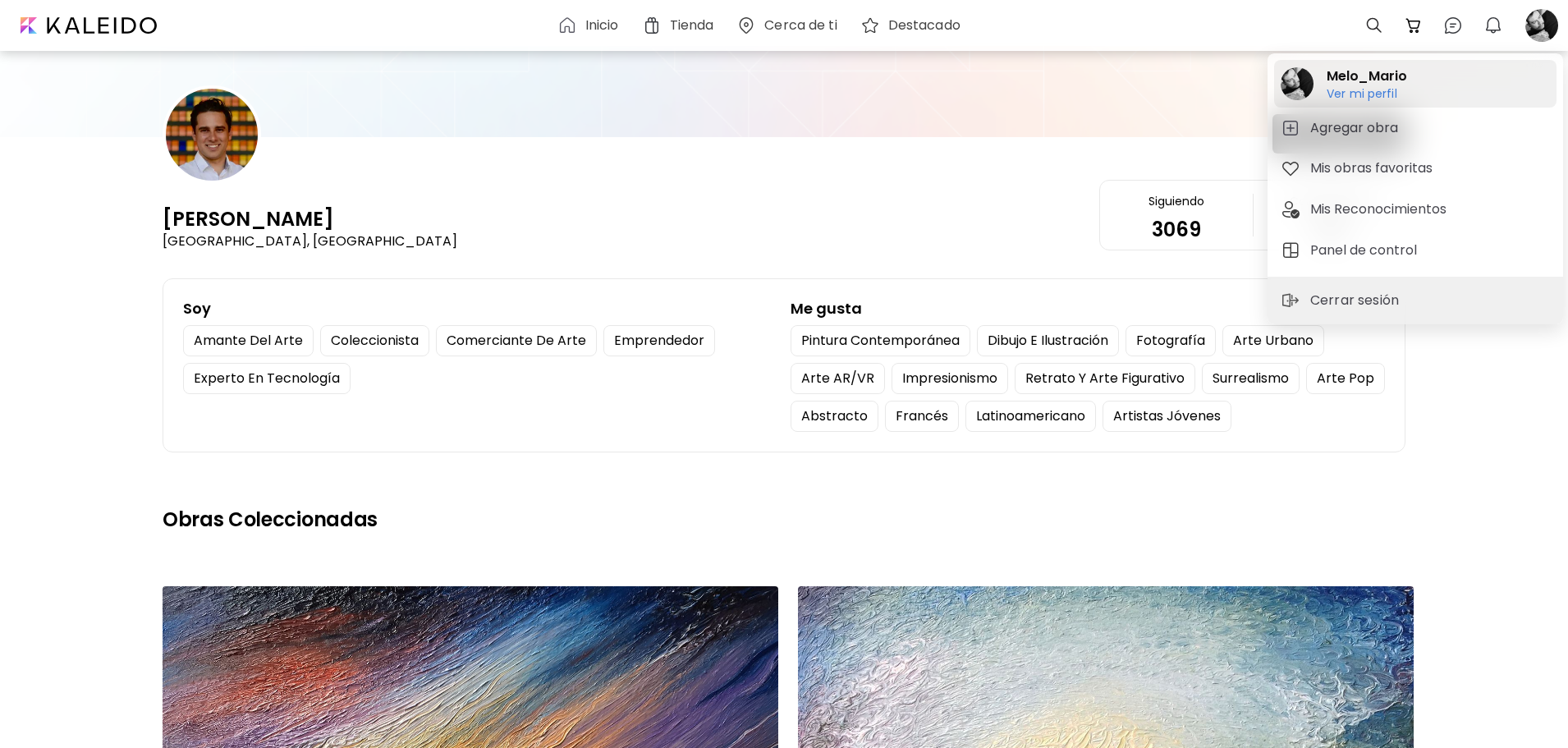
click at [1363, 95] on h6 "Ver mi perfil" at bounding box center [1367, 94] width 81 height 15
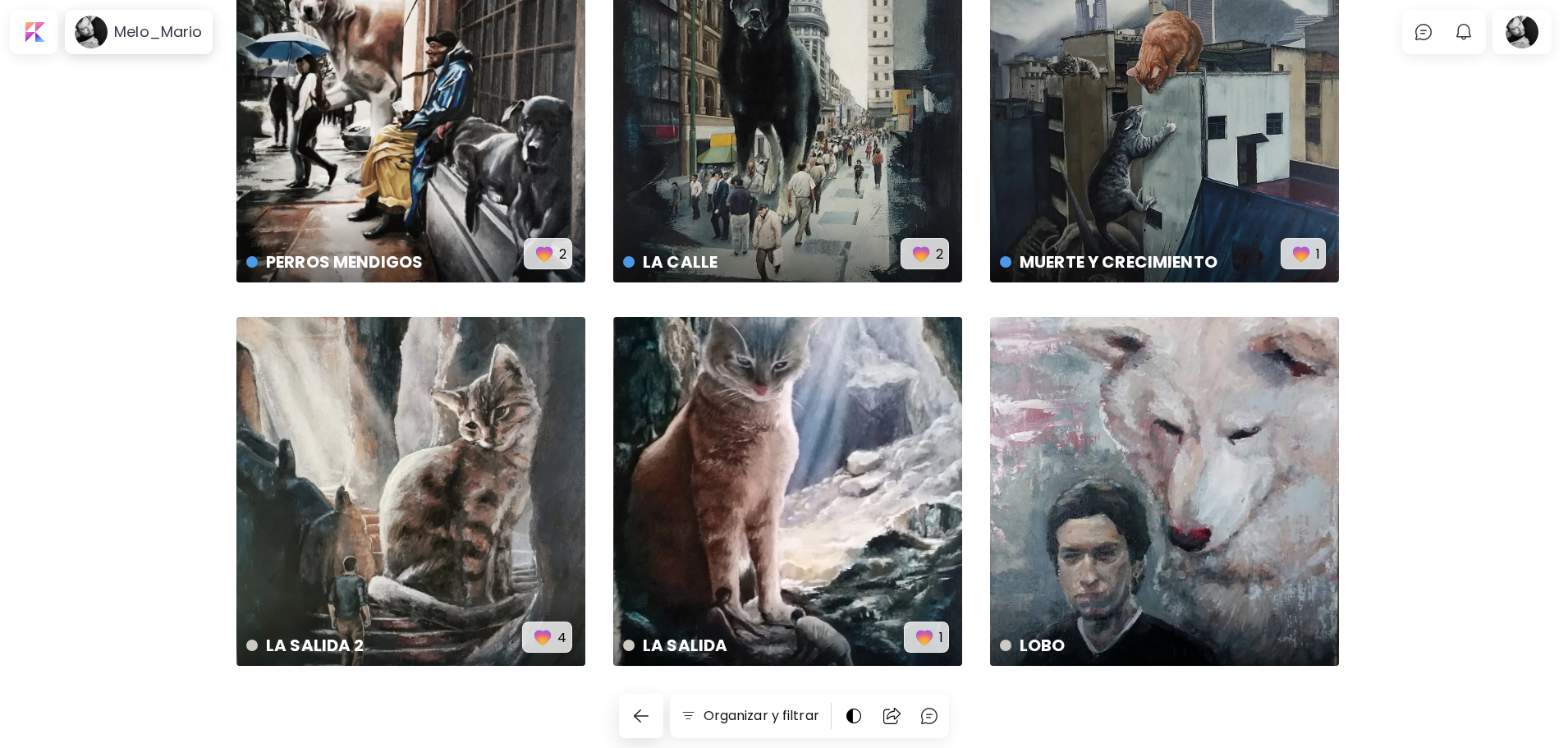
scroll to position [139, 0]
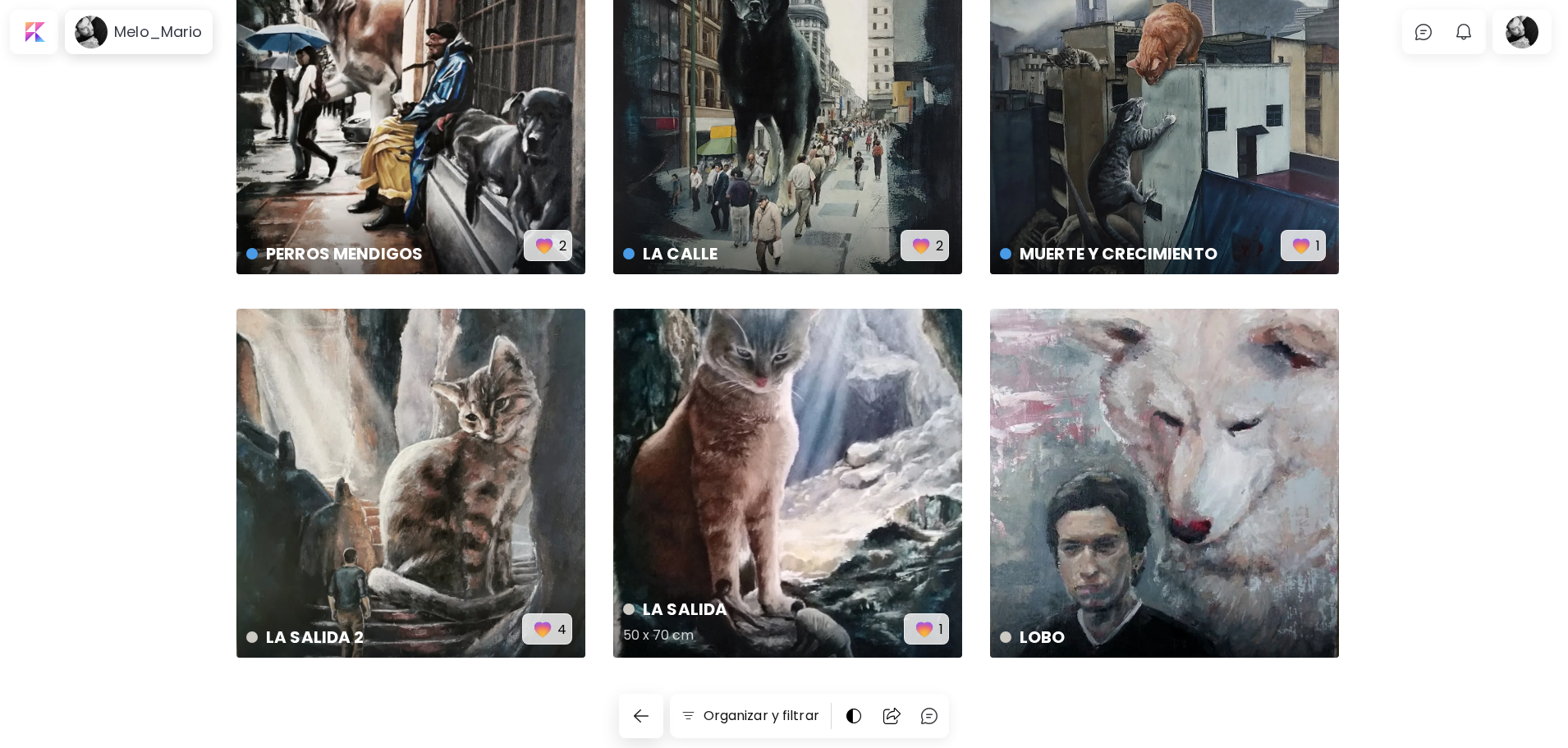
click at [792, 395] on div "LA SALIDA 50 x 70 cm 1" at bounding box center [788, 483] width 349 height 349
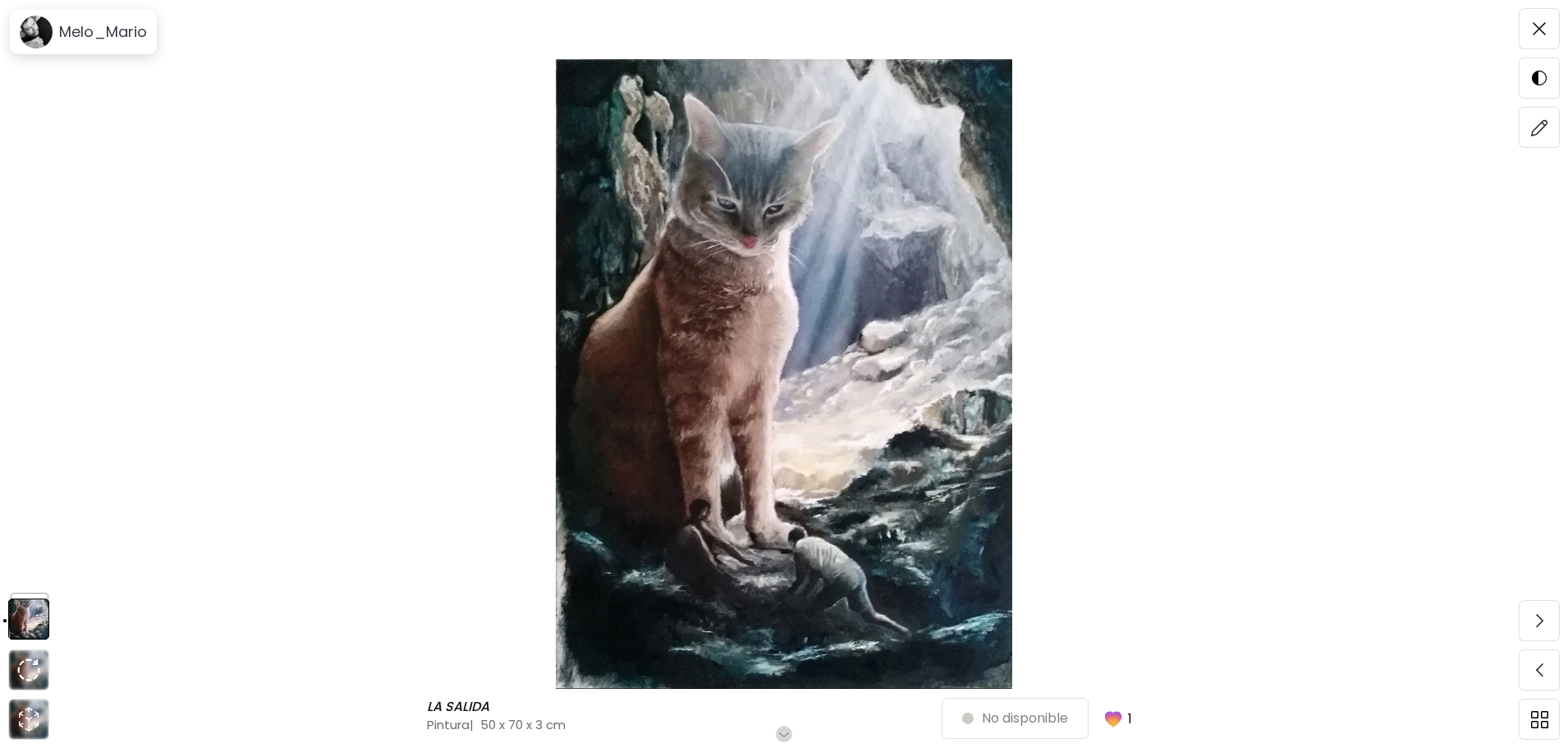
click at [1120, 714] on img "button" at bounding box center [1114, 718] width 23 height 23
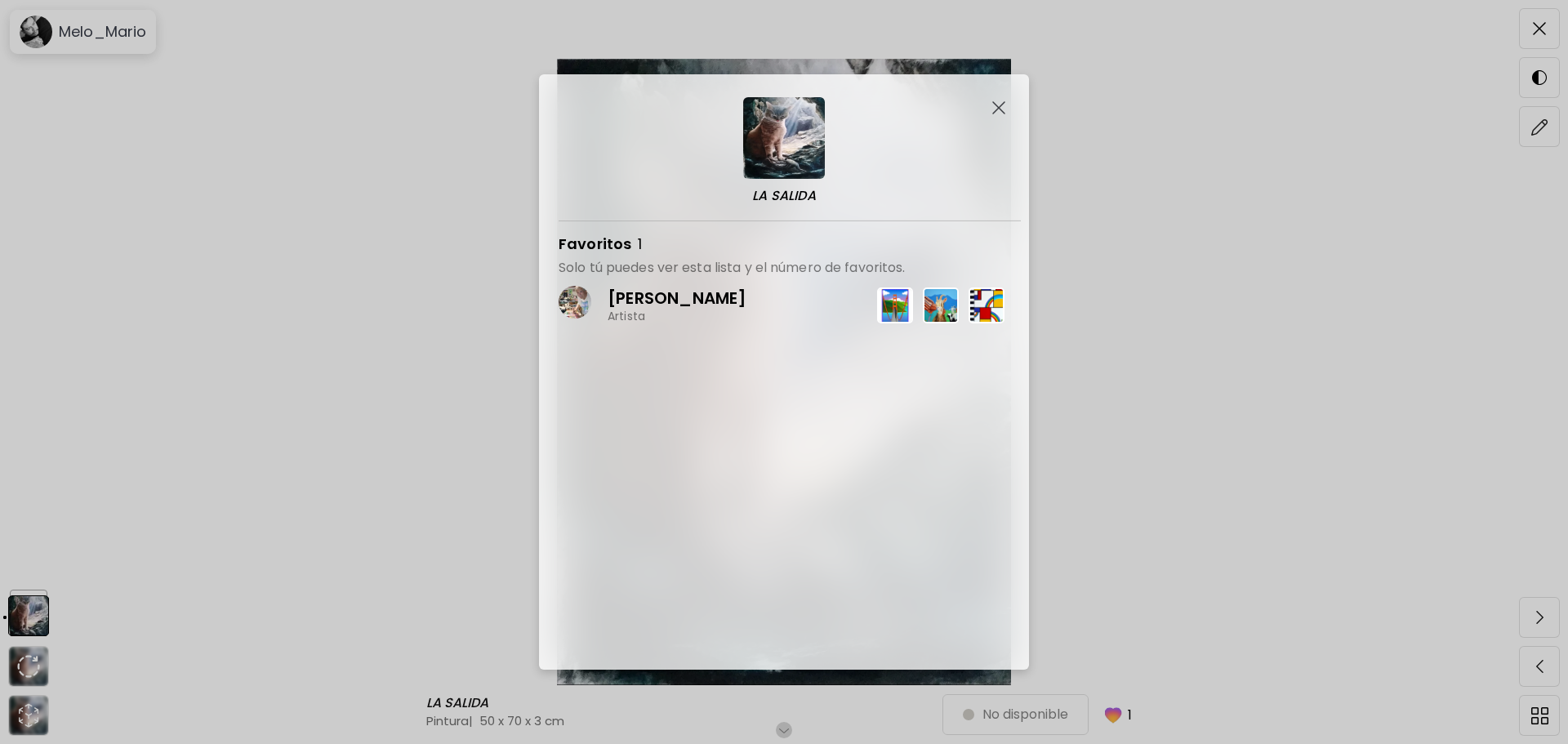
click at [641, 296] on p "[PERSON_NAME]" at bounding box center [677, 298] width 139 height 21
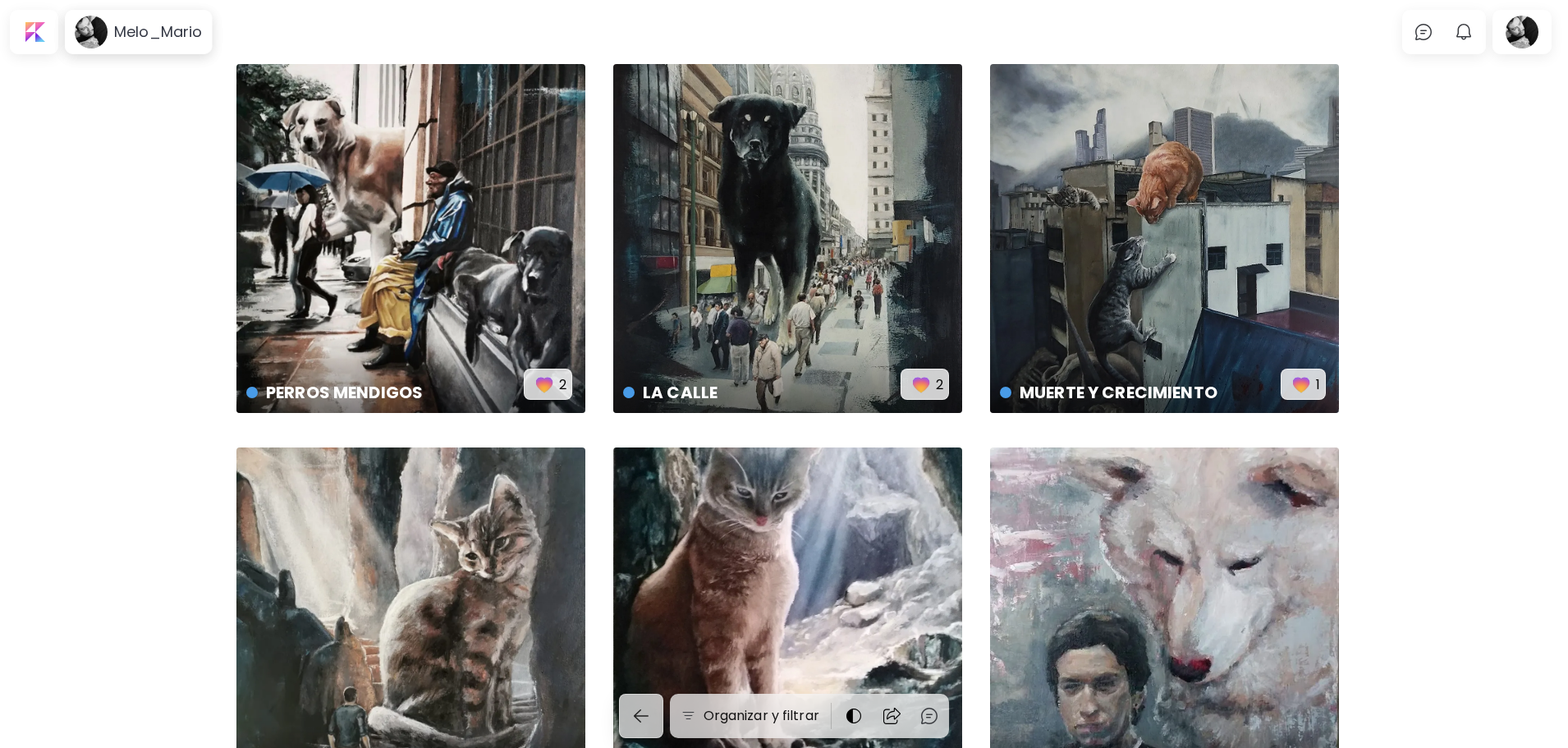
scroll to position [139, 0]
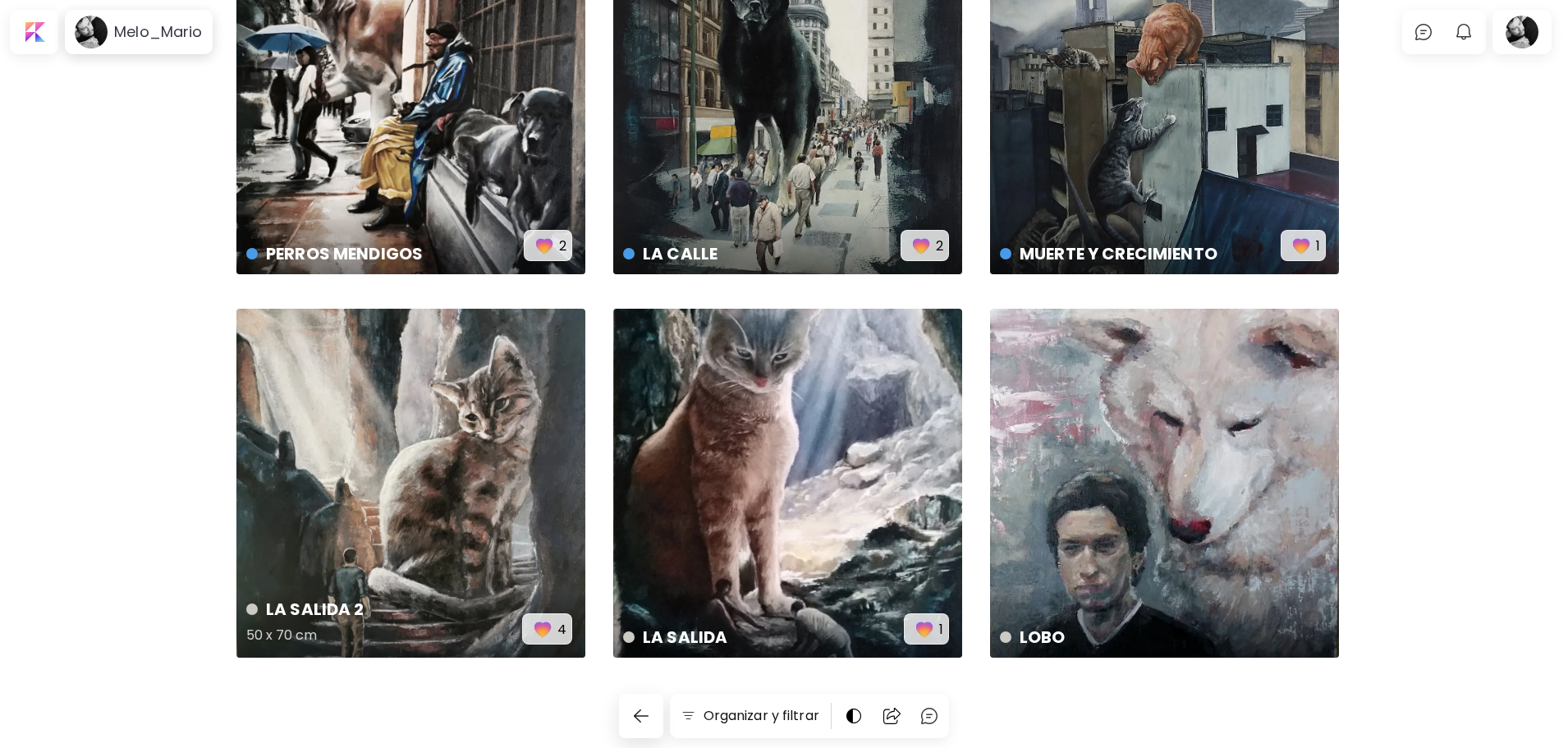
click at [539, 627] on img "button" at bounding box center [543, 629] width 23 height 23
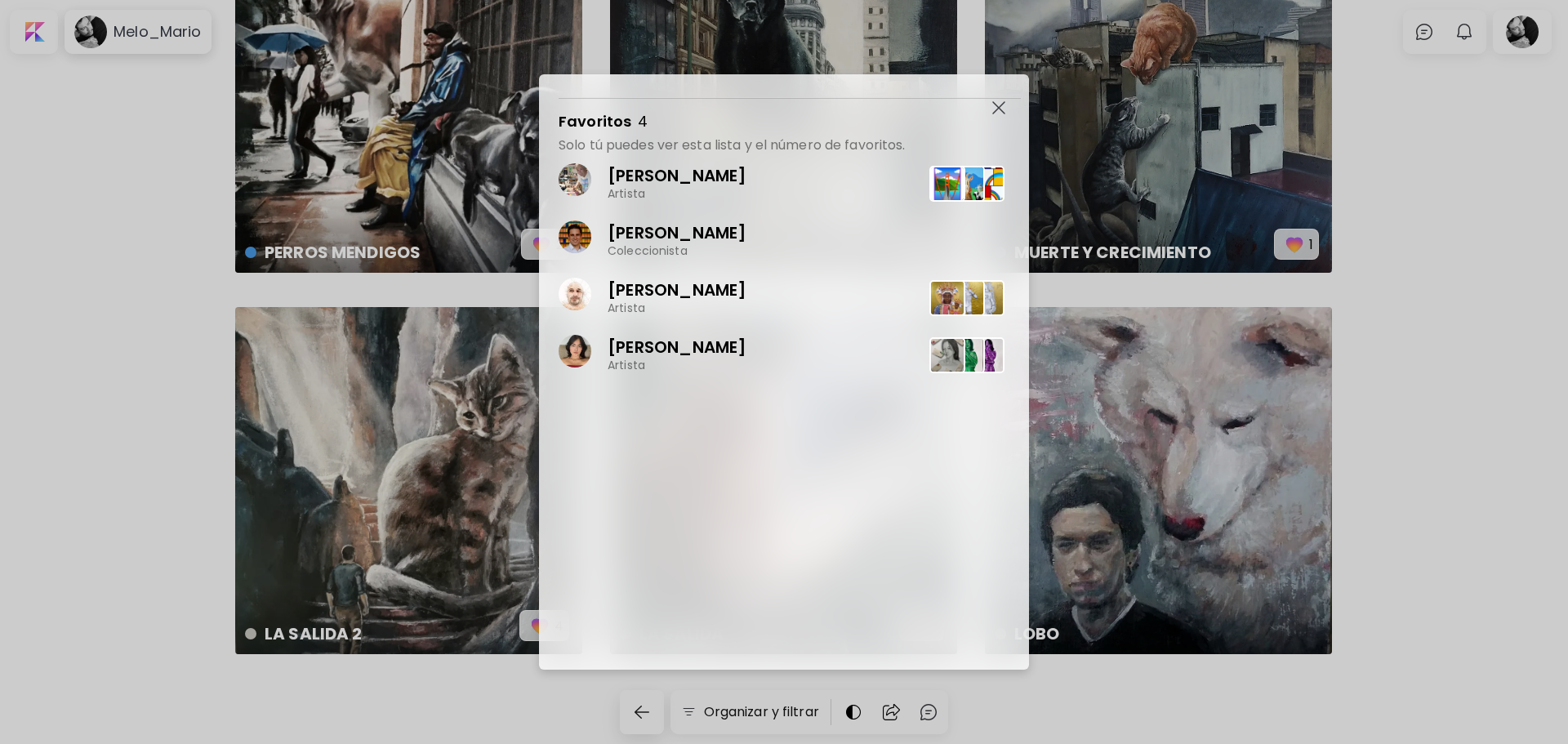
click at [994, 109] on img "button" at bounding box center [998, 107] width 13 height 13
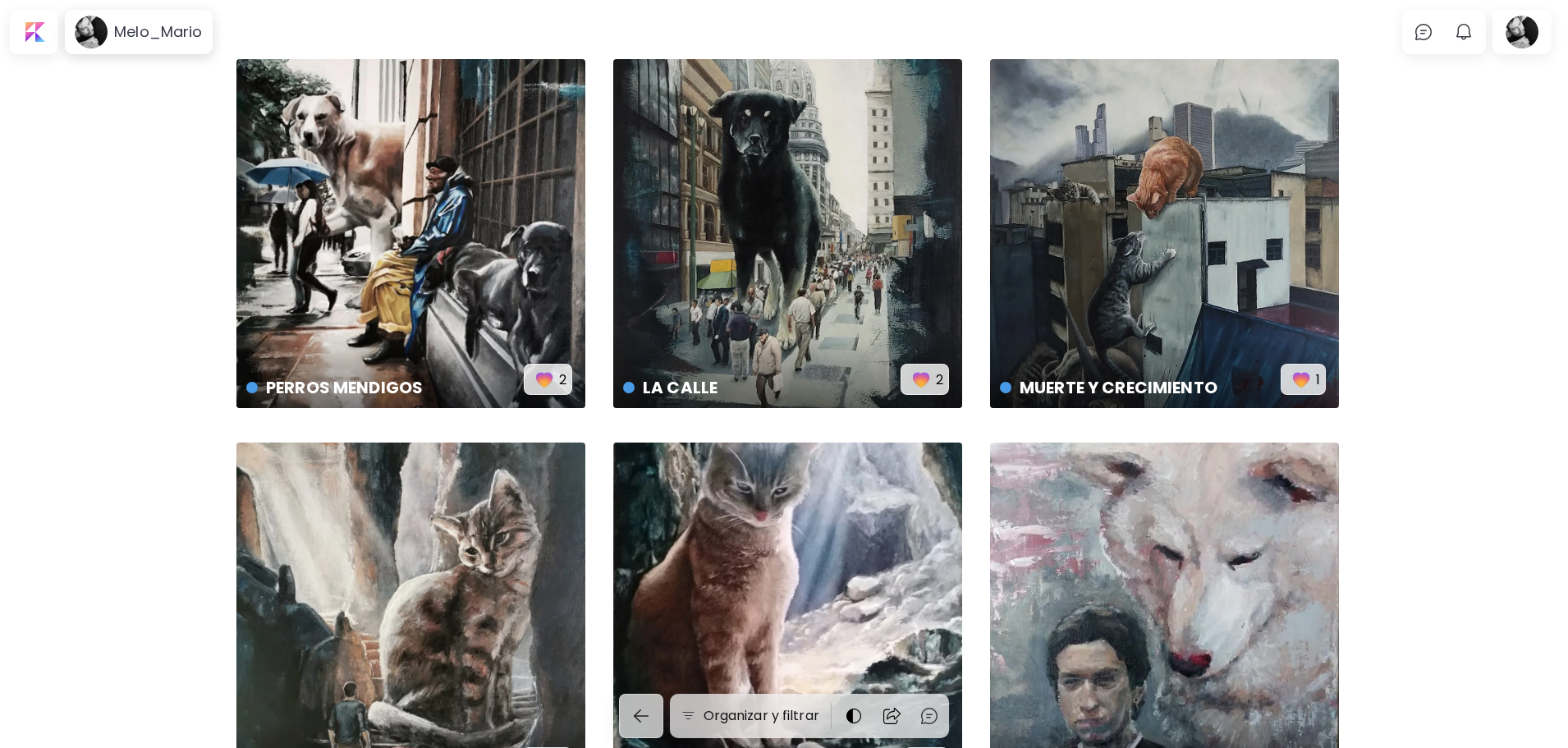
scroll to position [0, 0]
